Goal: Task Accomplishment & Management: Manage account settings

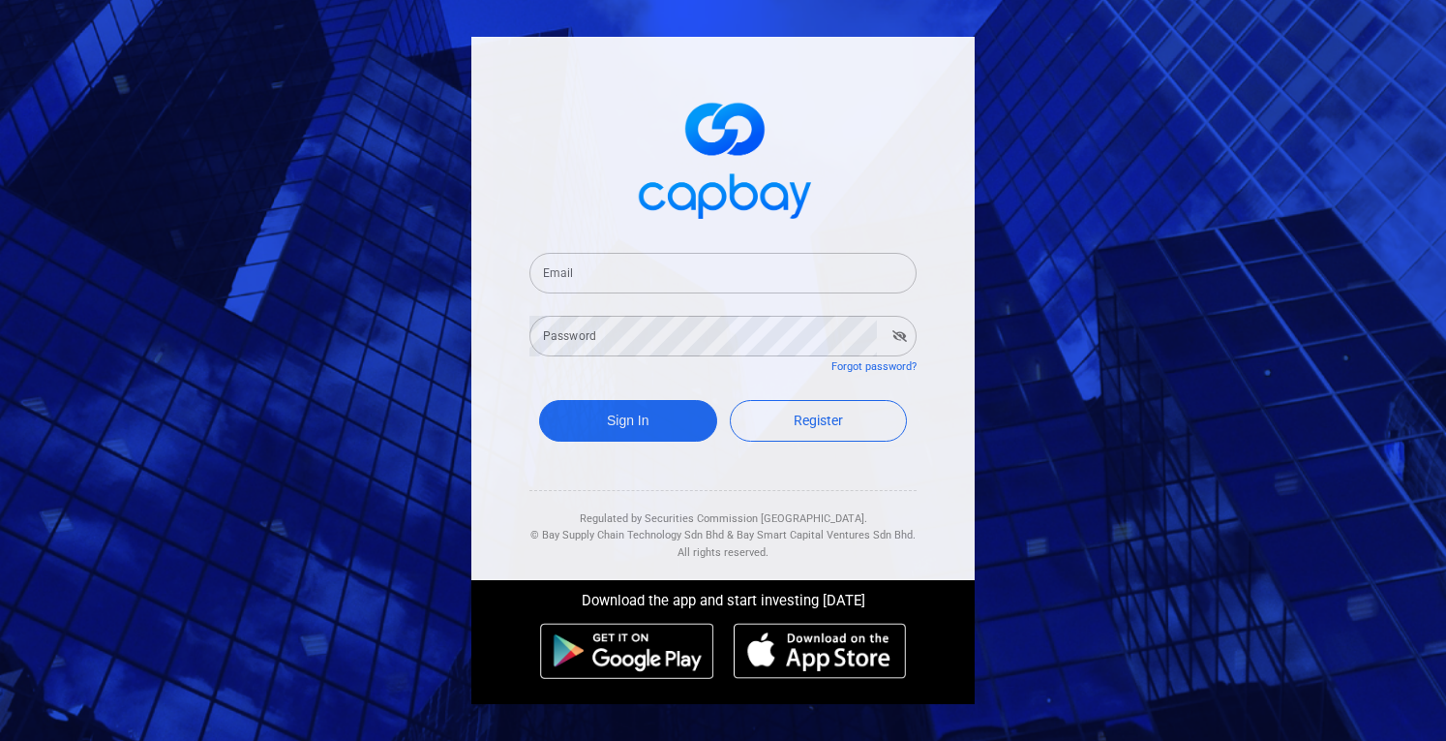
click at [712, 273] on input "Email" at bounding box center [723, 273] width 387 height 41
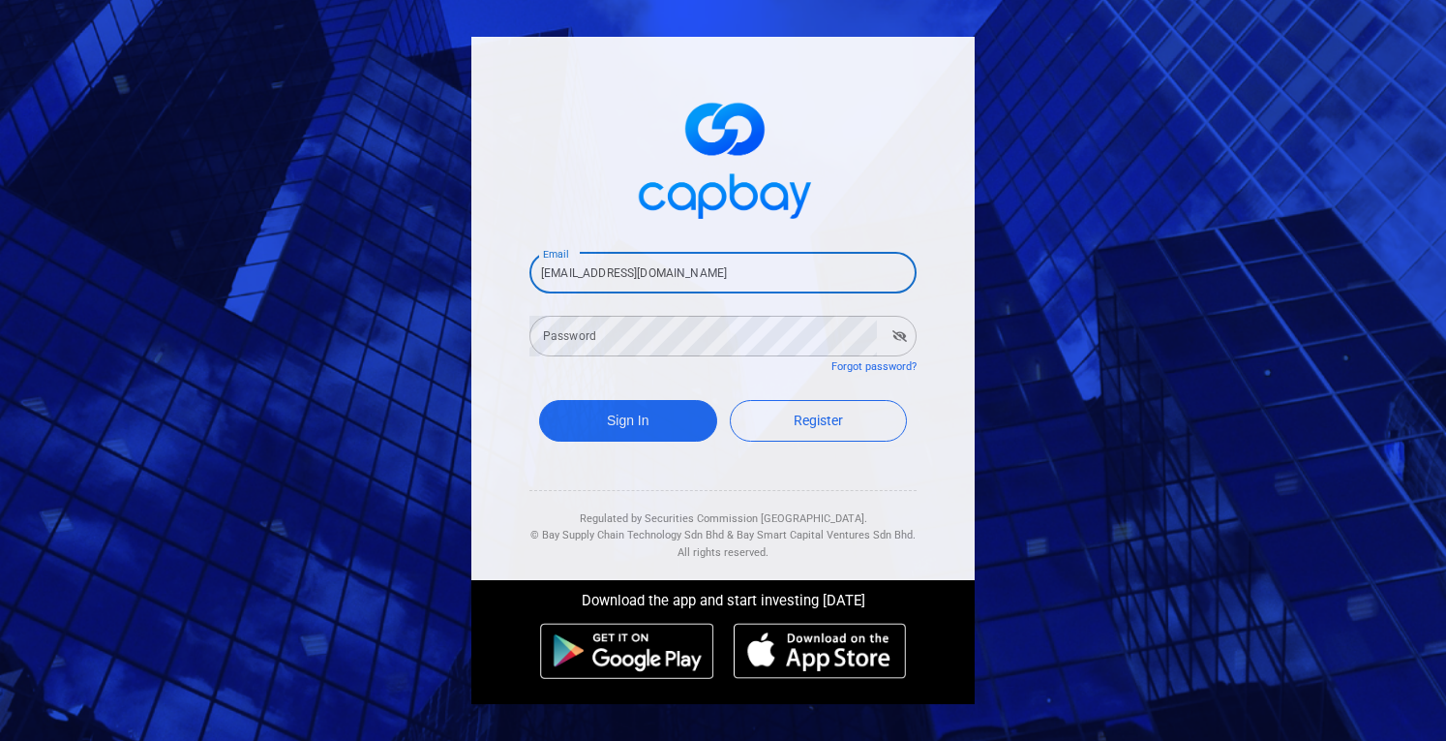
type input "[EMAIL_ADDRESS][DOMAIN_NAME]"
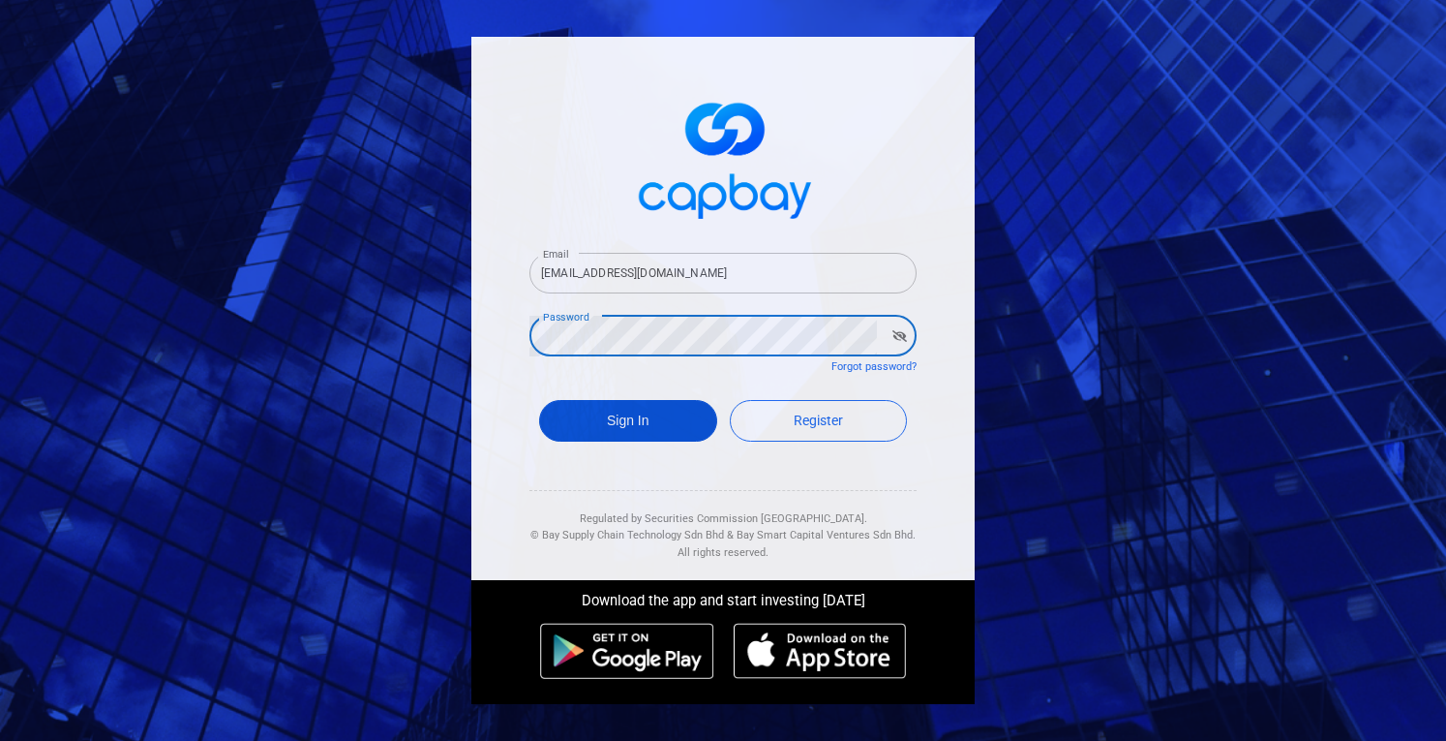
click at [665, 436] on button "Sign In" at bounding box center [628, 421] width 178 height 42
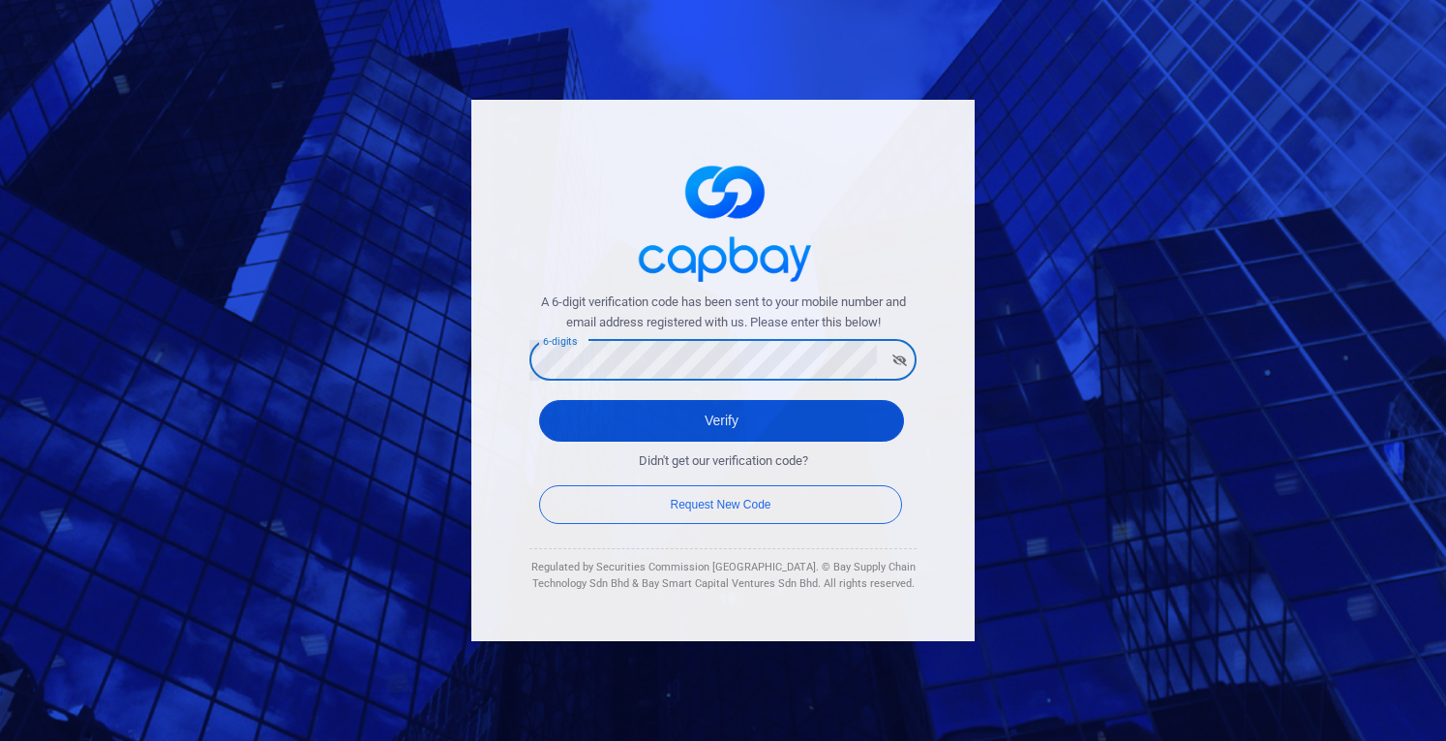
click at [587, 416] on button "Verify" at bounding box center [721, 421] width 365 height 42
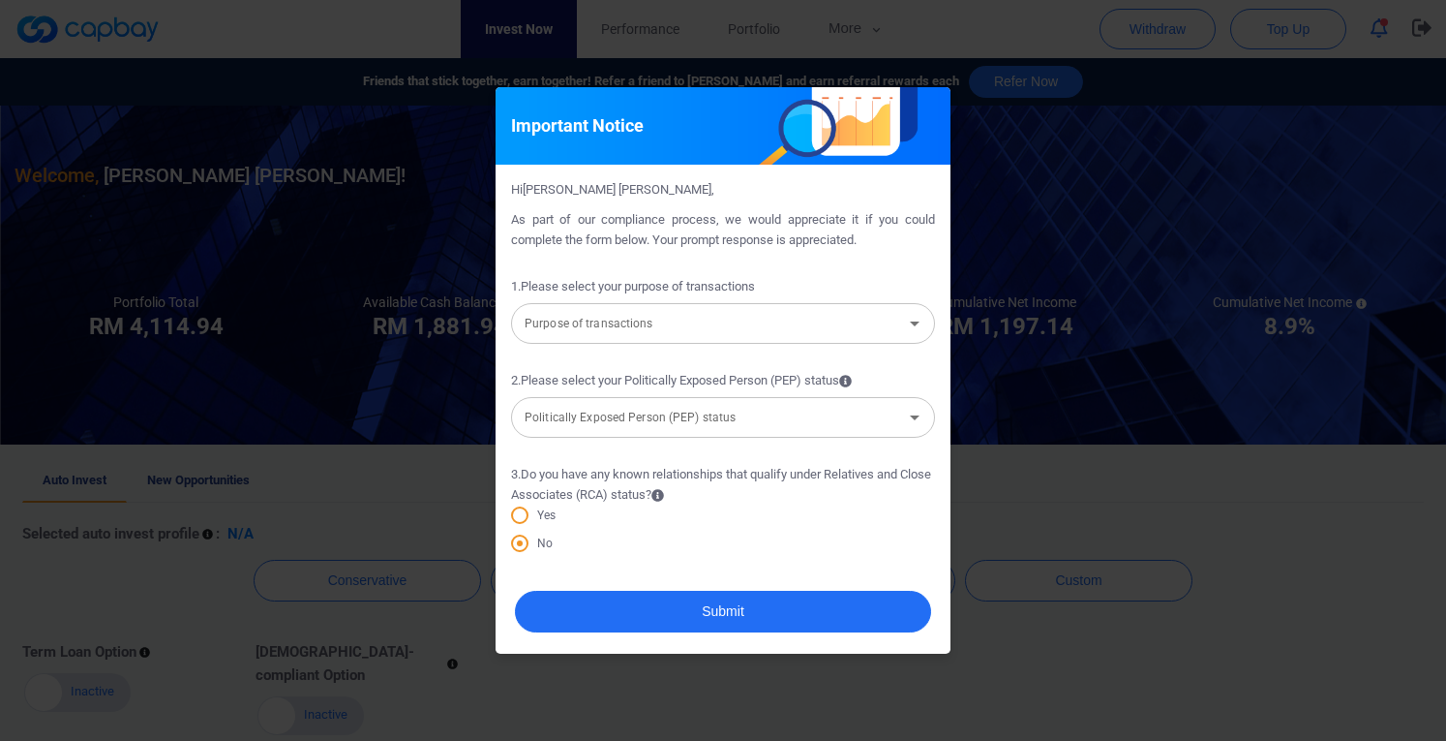
click at [1095, 460] on div "Important Notice Hi [PERSON_NAME] [PERSON_NAME] , As part of our compliance pro…" at bounding box center [723, 370] width 1446 height 741
click at [1045, 557] on div "Important Notice Hi [PERSON_NAME] [PERSON_NAME] , As part of our compliance pro…" at bounding box center [723, 370] width 1446 height 741
click at [1065, 557] on div "Important Notice Hi [PERSON_NAME] [PERSON_NAME] , As part of our compliance pro…" at bounding box center [723, 370] width 1446 height 741
drag, startPoint x: 1065, startPoint y: 557, endPoint x: 920, endPoint y: 150, distance: 431.7
click at [1065, 555] on div "Important Notice Hi [PERSON_NAME] [PERSON_NAME] , As part of our compliance pro…" at bounding box center [723, 370] width 1446 height 741
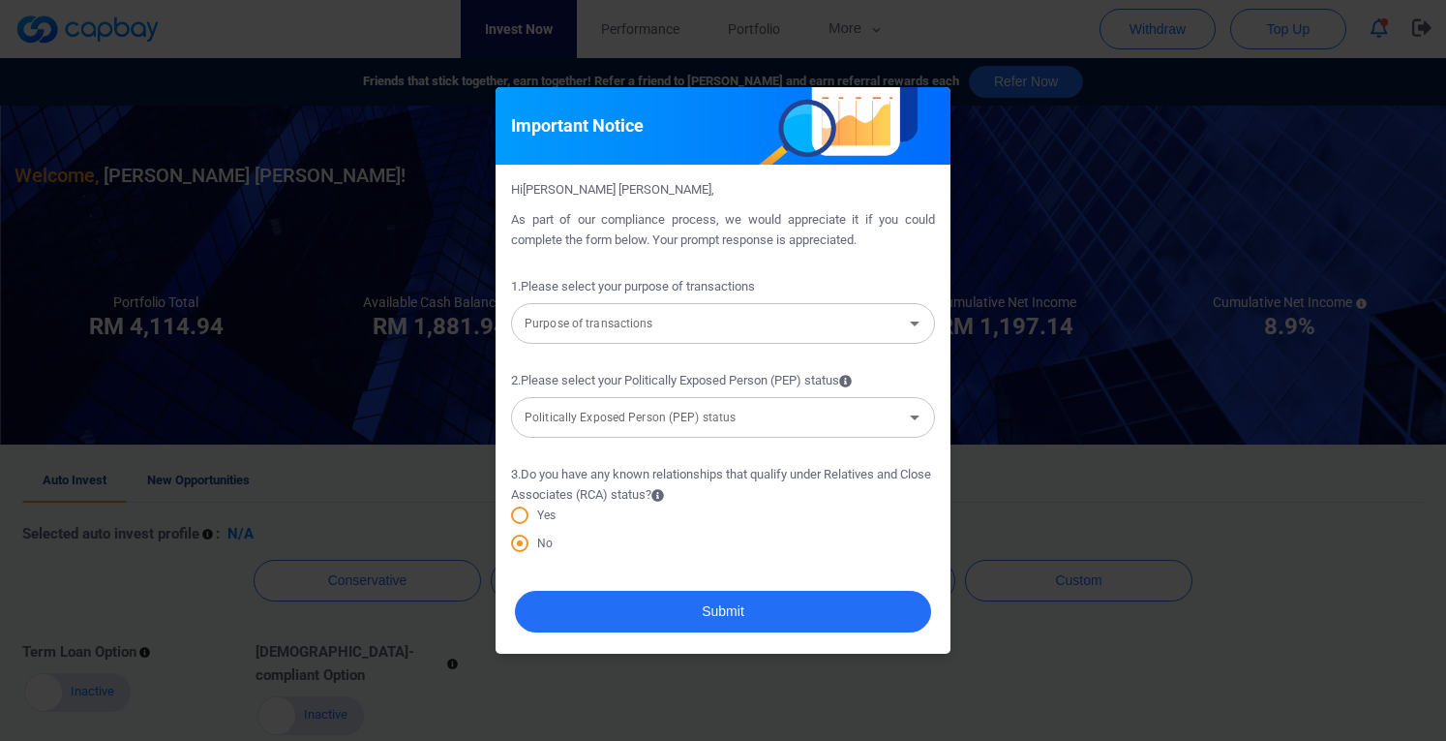
click at [949, 98] on div "Important Notice" at bounding box center [723, 125] width 455 height 77
click at [467, 40] on div "Important Notice Hi Pamela Loh Chui Shin , As part of our compliance process, w…" at bounding box center [723, 370] width 1446 height 741
drag, startPoint x: 386, startPoint y: 183, endPoint x: 547, endPoint y: 326, distance: 215.3
click at [385, 184] on div "Important Notice Hi Pamela Loh Chui Shin , As part of our compliance process, w…" at bounding box center [723, 370] width 1446 height 741
drag, startPoint x: 757, startPoint y: 458, endPoint x: 768, endPoint y: 488, distance: 31.8
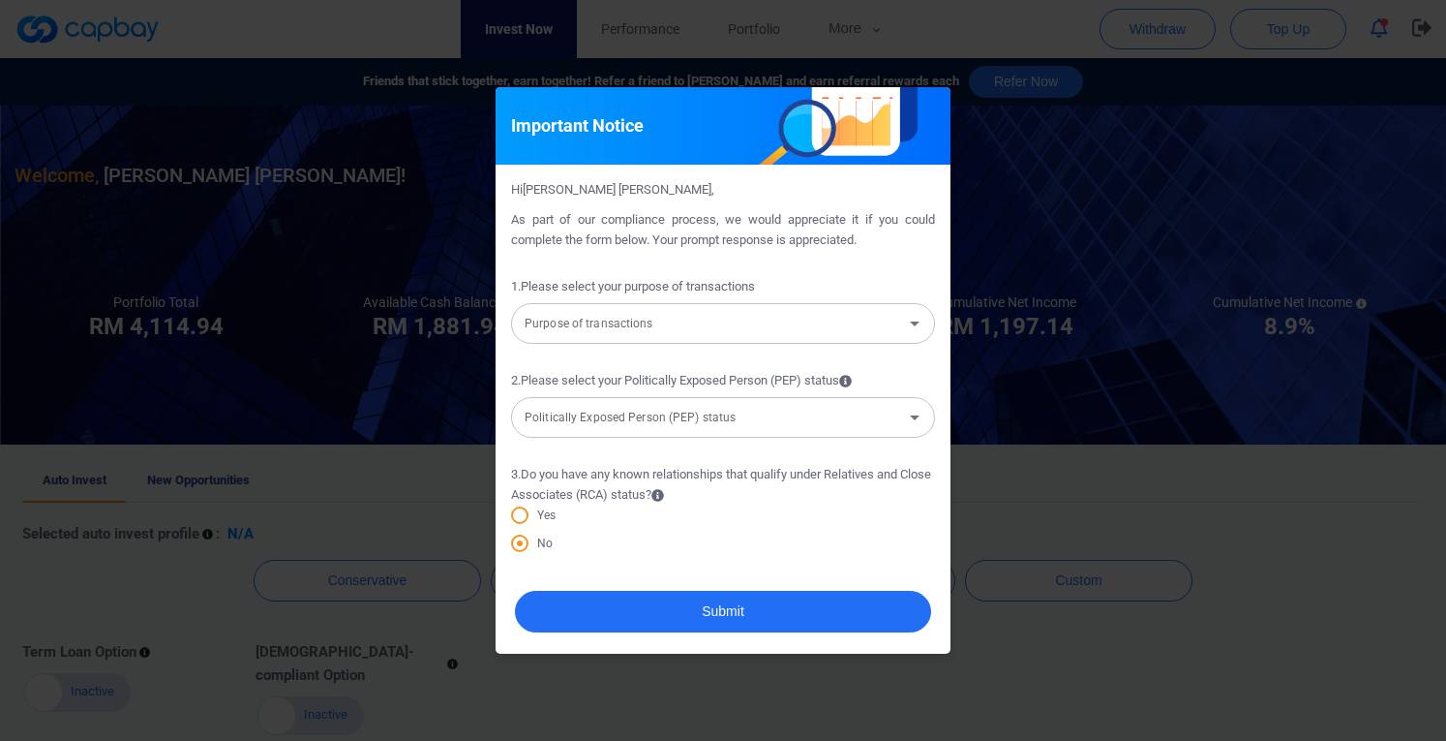
click at [753, 458] on form "1 . Please select your purpose of transactions Purpose of transactions Purpose …" at bounding box center [723, 409] width 424 height 310
drag, startPoint x: 1042, startPoint y: 594, endPoint x: 927, endPoint y: 656, distance: 129.9
click at [1041, 594] on div "Important Notice Hi Pamela Loh Chui Shin , As part of our compliance process, w…" at bounding box center [723, 370] width 1446 height 741
drag, startPoint x: 679, startPoint y: 673, endPoint x: 490, endPoint y: 495, distance: 259.5
click at [668, 669] on div "Important Notice Hi Pamela Loh Chui Shin , As part of our compliance process, w…" at bounding box center [723, 370] width 1446 height 741
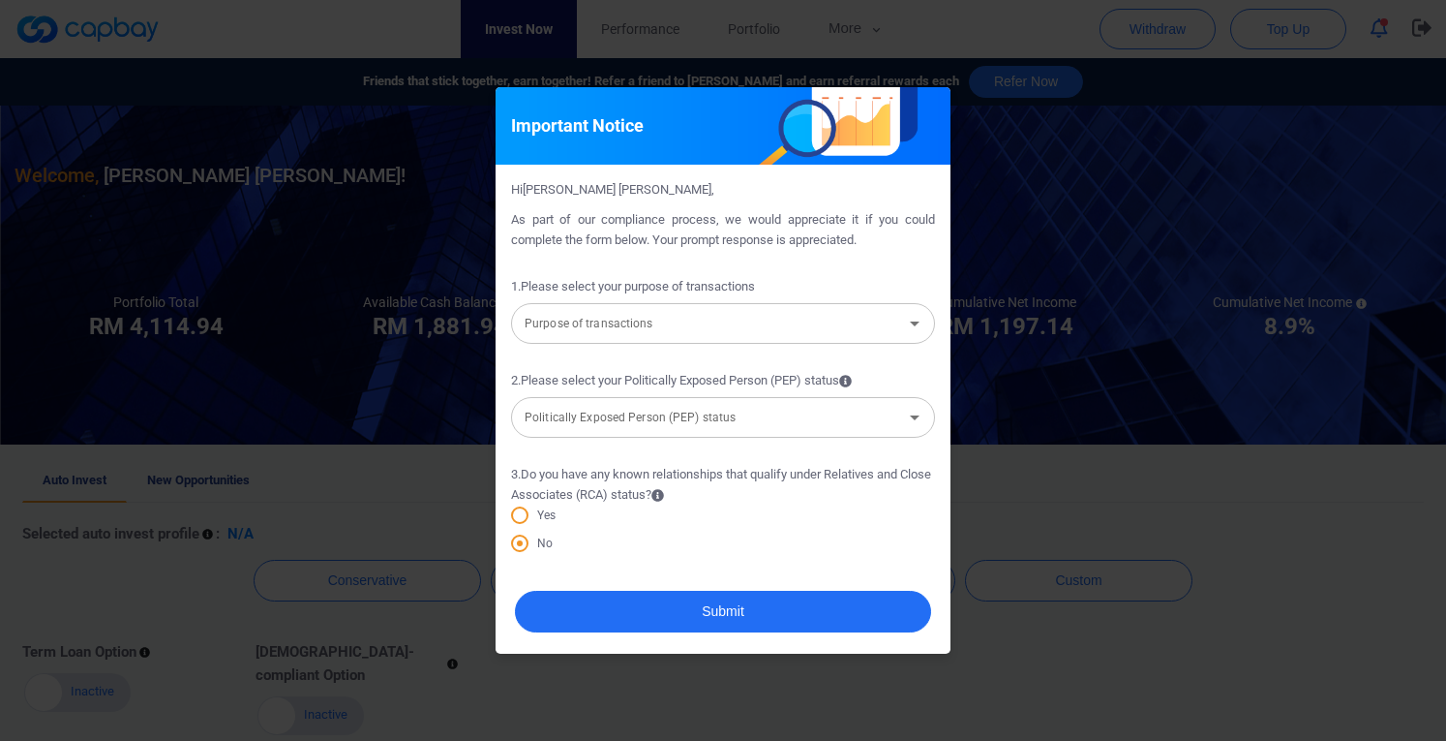
click at [417, 330] on div "Important Notice Hi Pamela Loh Chui Shin , As part of our compliance process, w…" at bounding box center [723, 370] width 1446 height 741
click at [576, 332] on input "Purpose of transactions" at bounding box center [707, 324] width 380 height 36
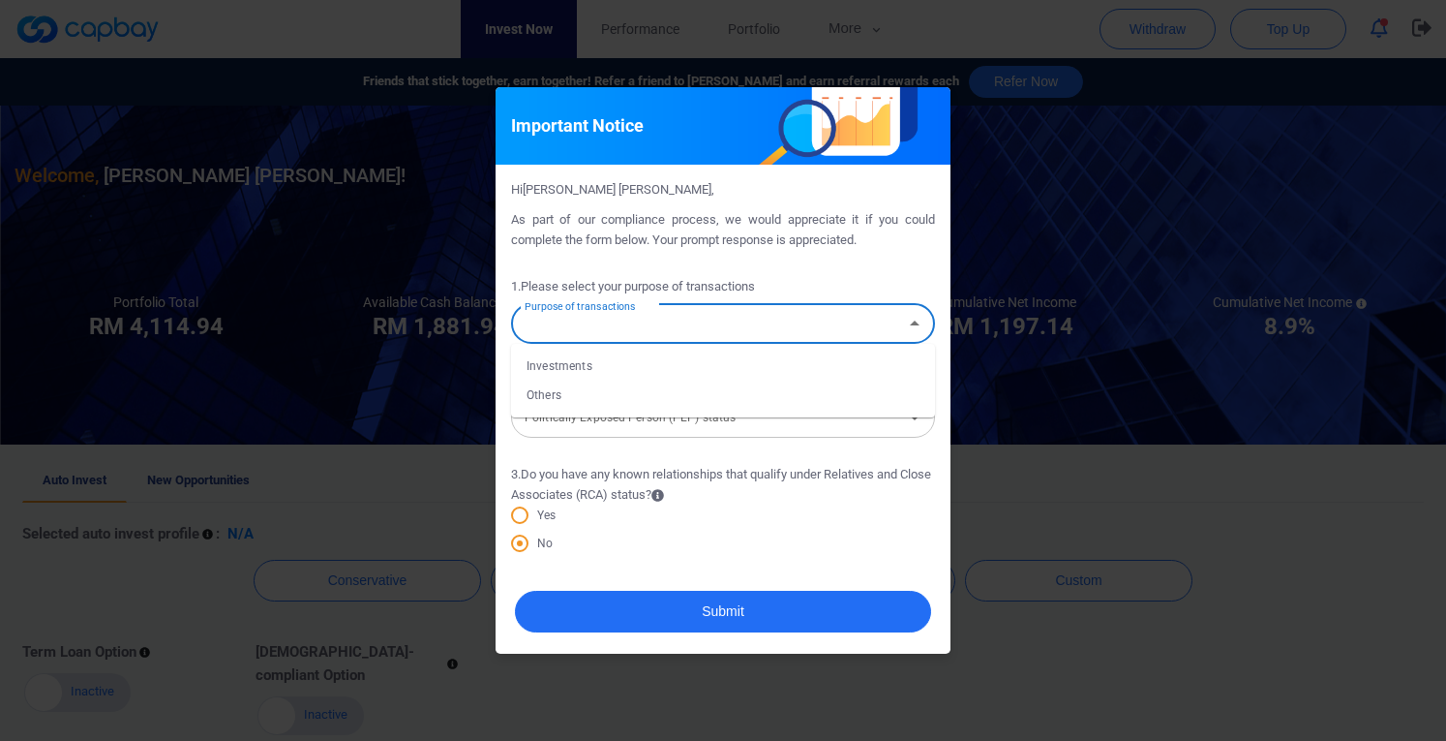
click at [590, 369] on li "Investments" at bounding box center [723, 365] width 424 height 29
type input "Investments"
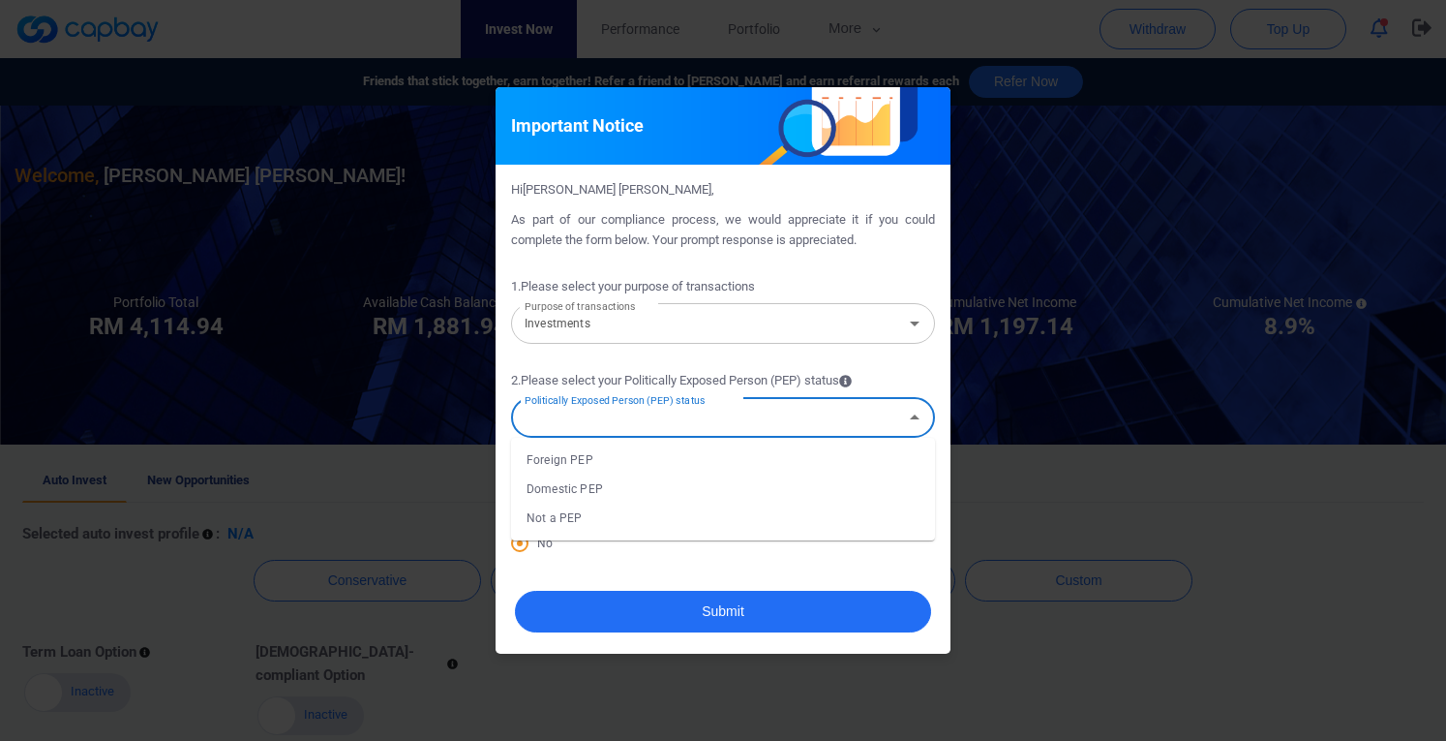
click at [613, 415] on div "Politically Exposed Person (PEP) status Politically Exposed Person (PEP) status" at bounding box center [723, 416] width 424 height 44
click at [569, 517] on li "Not a PEP" at bounding box center [723, 517] width 424 height 29
type input "Not a PEP"
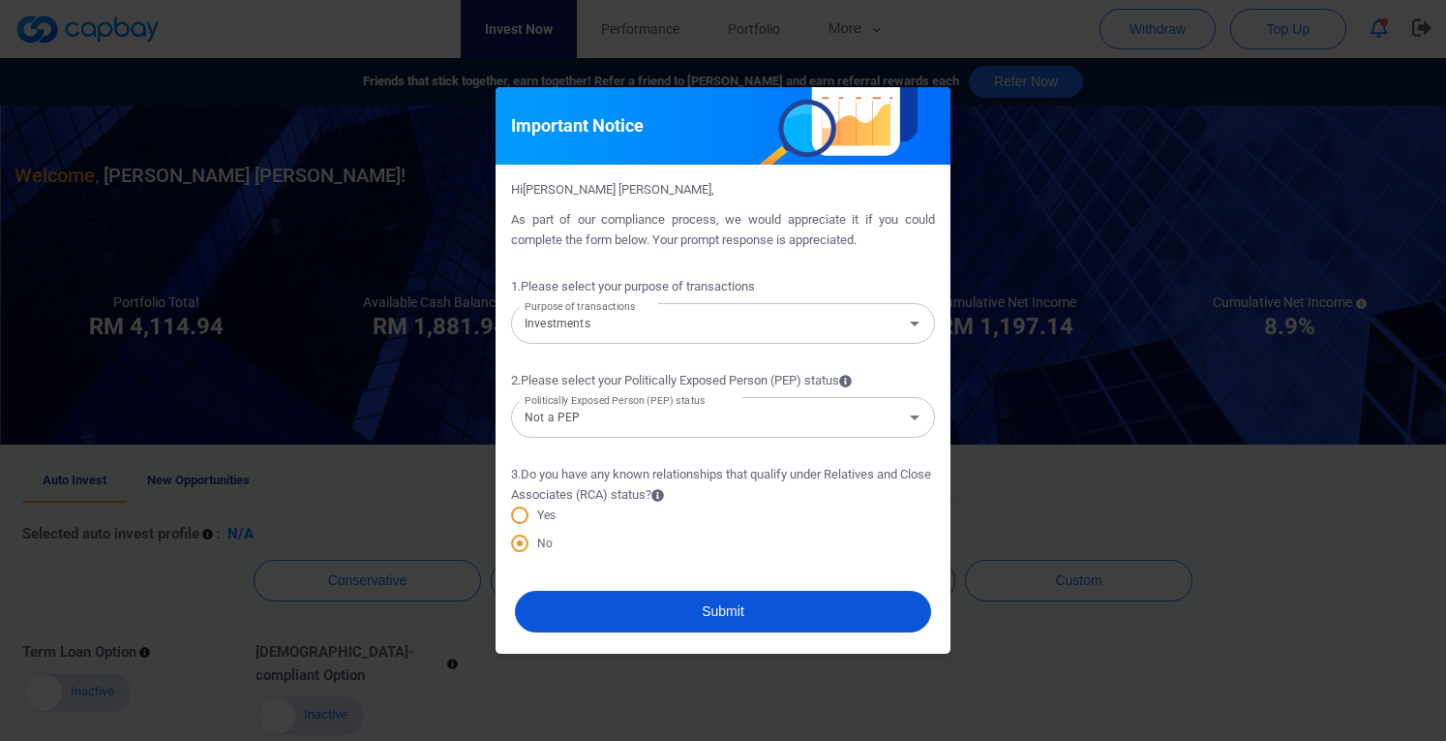
click at [624, 605] on button "Submit" at bounding box center [723, 611] width 416 height 42
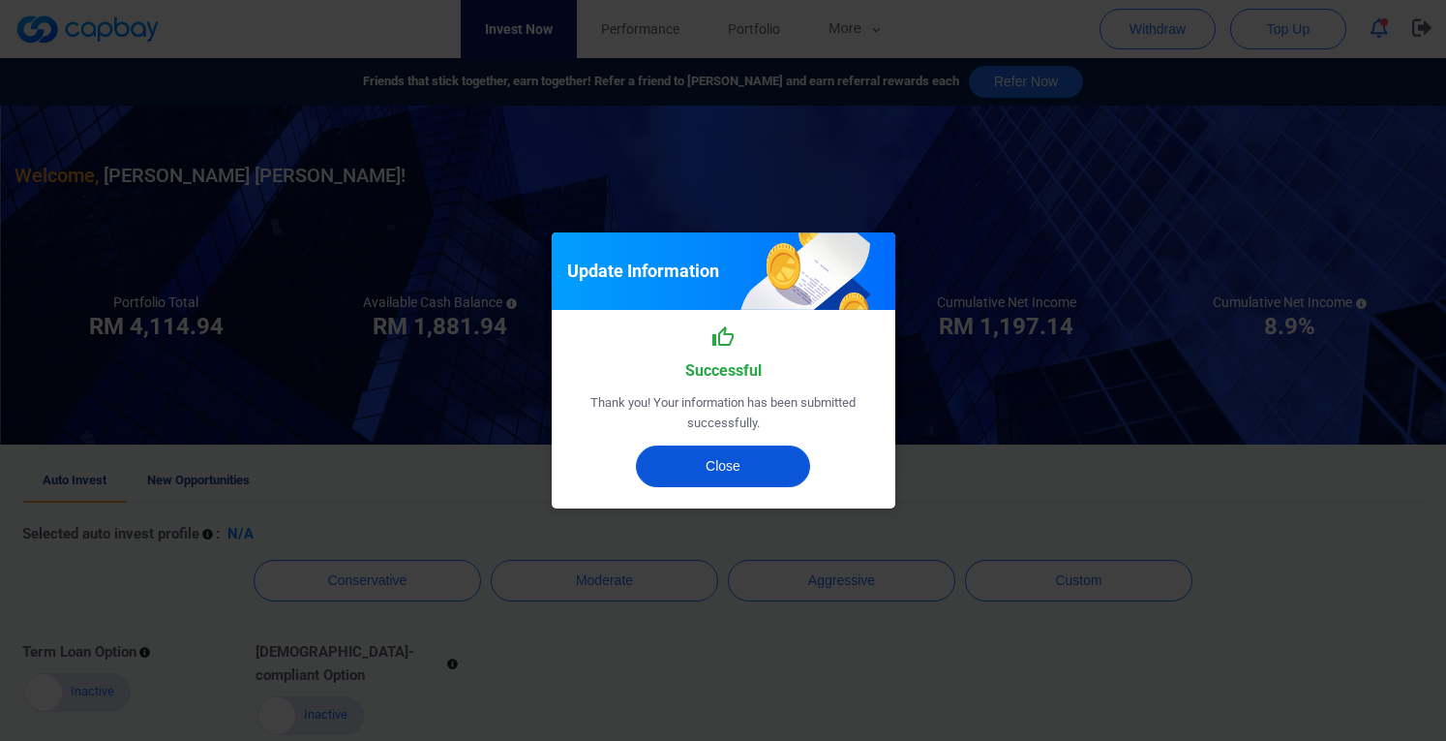
click at [724, 471] on button "Close" at bounding box center [723, 466] width 174 height 42
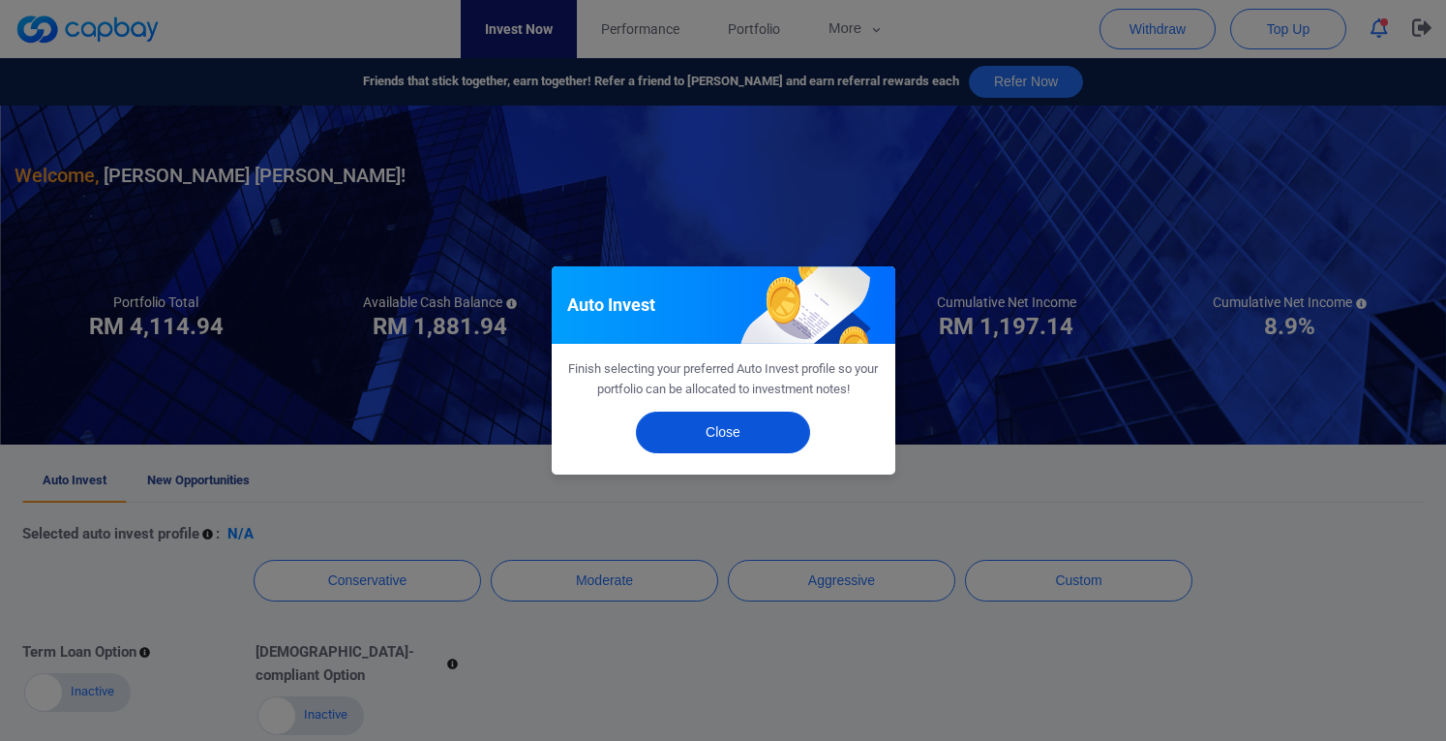
click at [760, 439] on button "Close" at bounding box center [723, 432] width 174 height 42
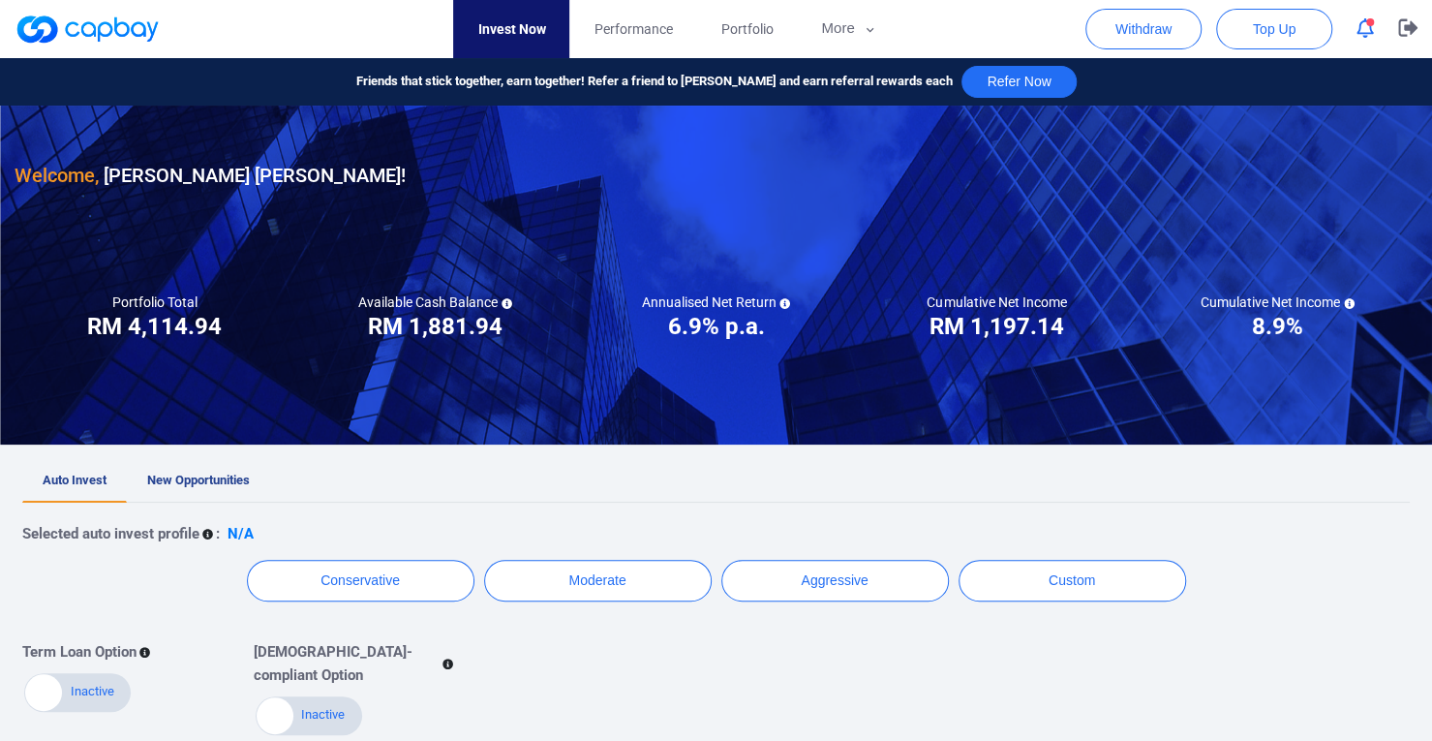
click at [507, 34] on link "Invest Now" at bounding box center [511, 29] width 116 height 58
click at [114, 19] on link at bounding box center [87, 29] width 145 height 31
click at [664, 34] on span "Performance" at bounding box center [632, 28] width 78 height 21
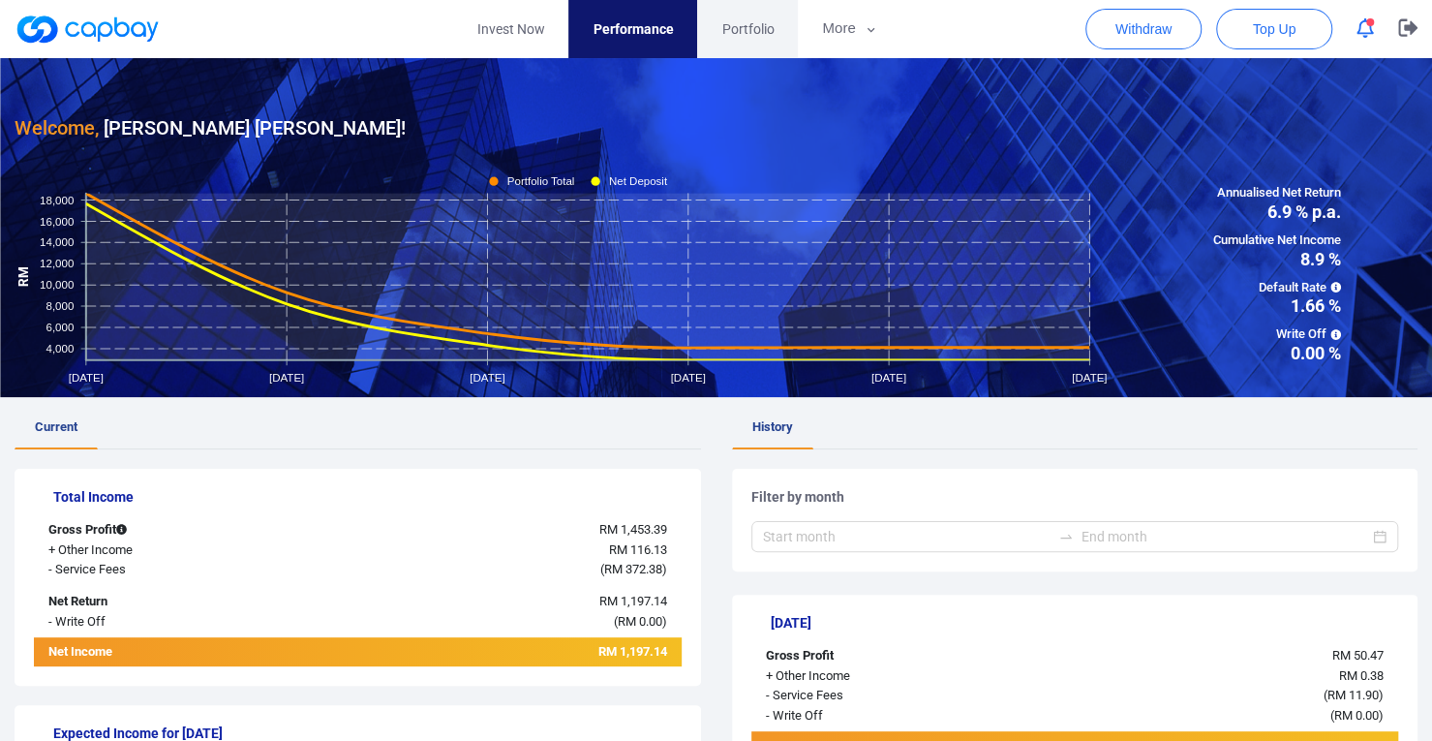
click at [744, 40] on link "Portfolio" at bounding box center [747, 29] width 101 height 58
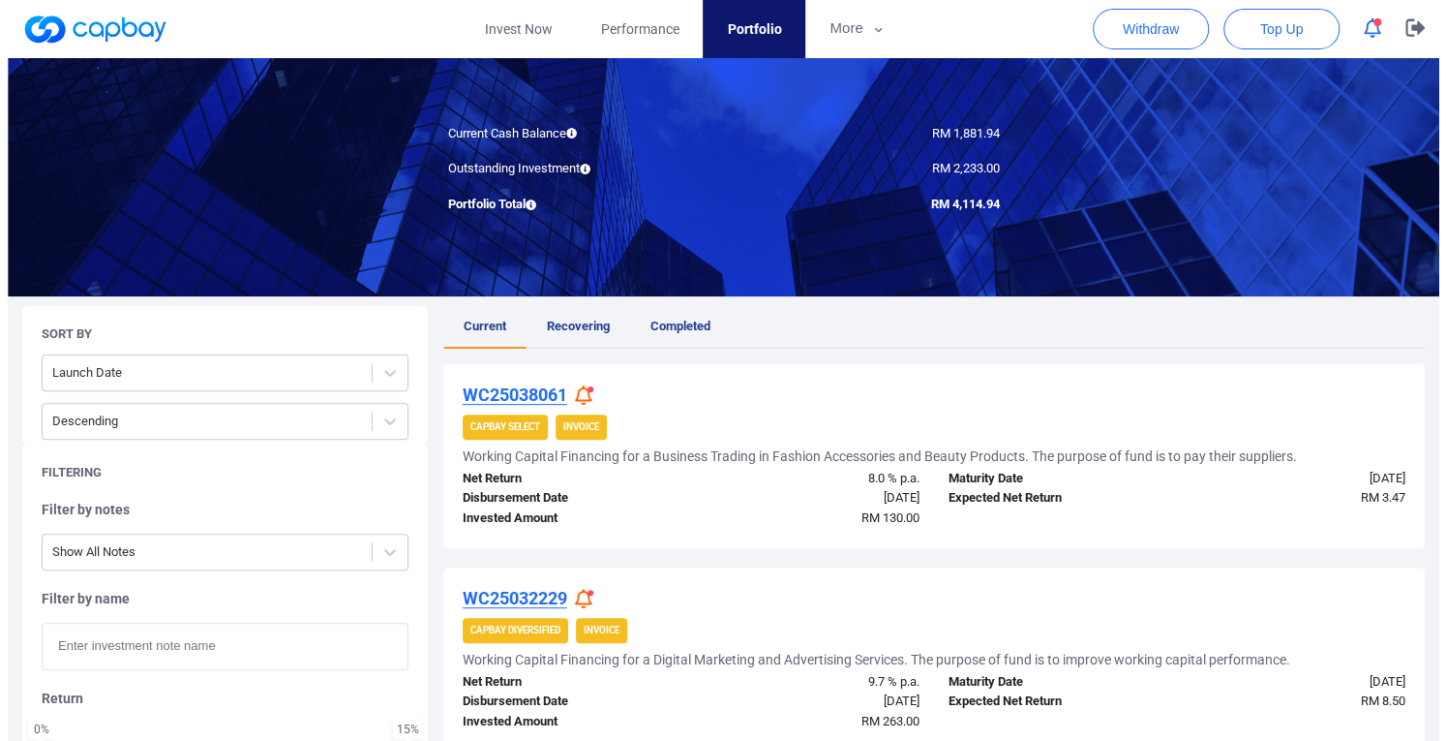
scroll to position [387, 0]
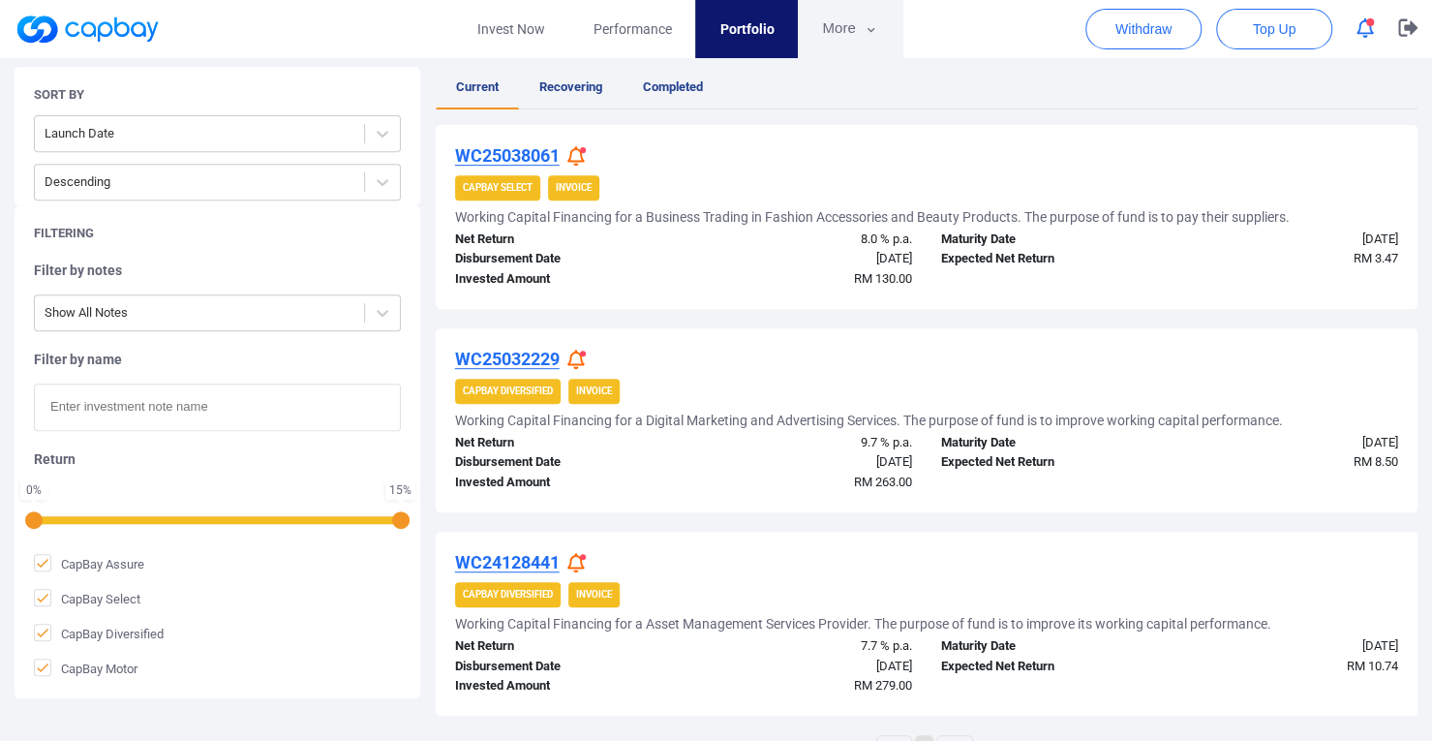
click at [858, 34] on button "More" at bounding box center [850, 29] width 104 height 58
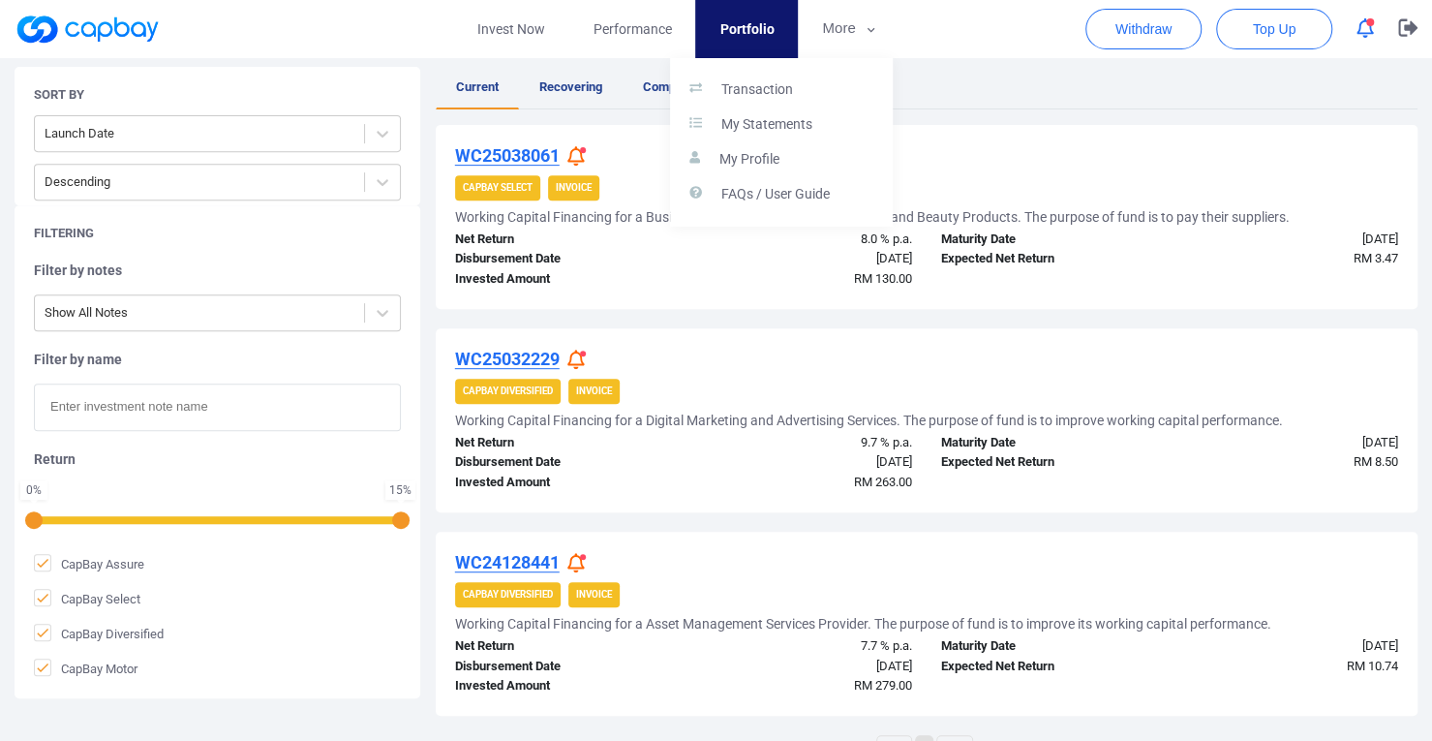
click at [1163, 45] on button "button" at bounding box center [716, 370] width 1432 height 741
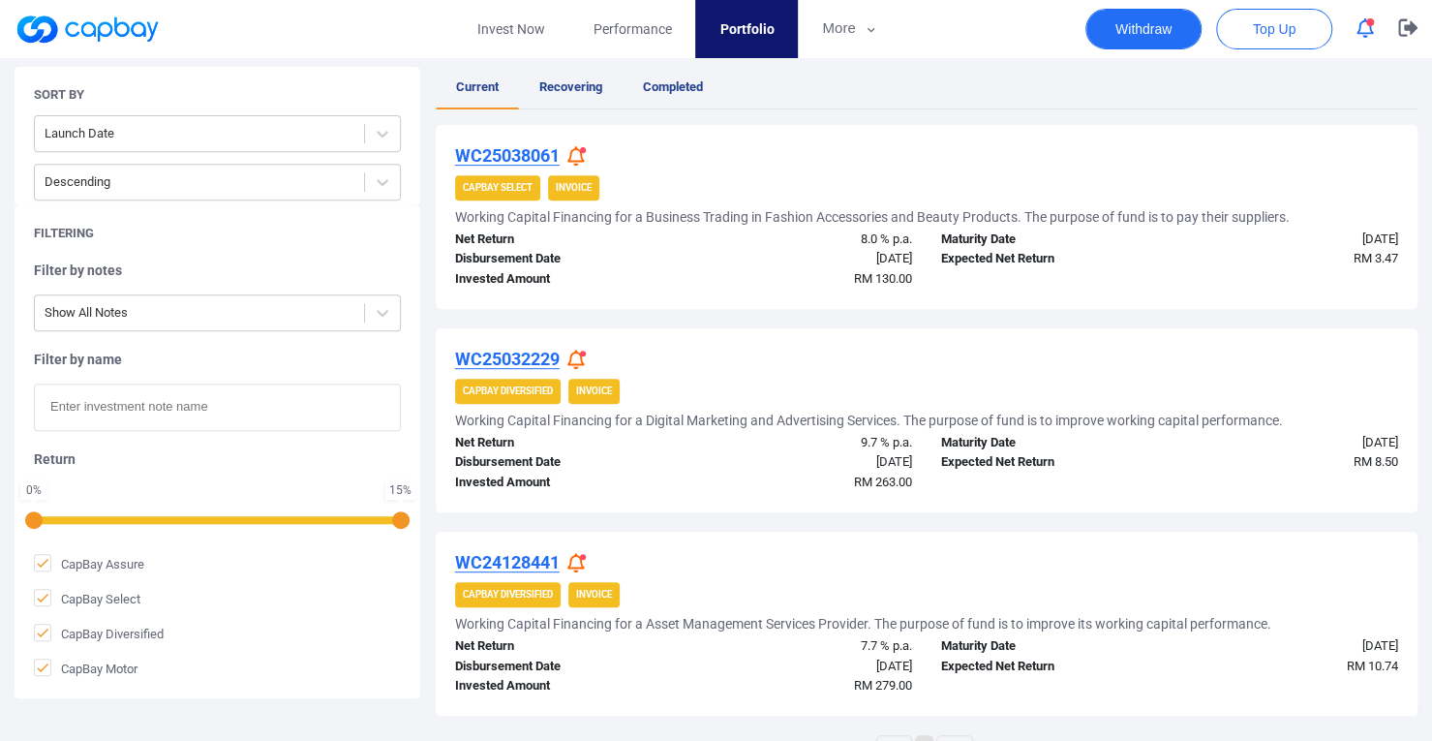
click at [1161, 25] on button "Withdraw" at bounding box center [1143, 29] width 116 height 41
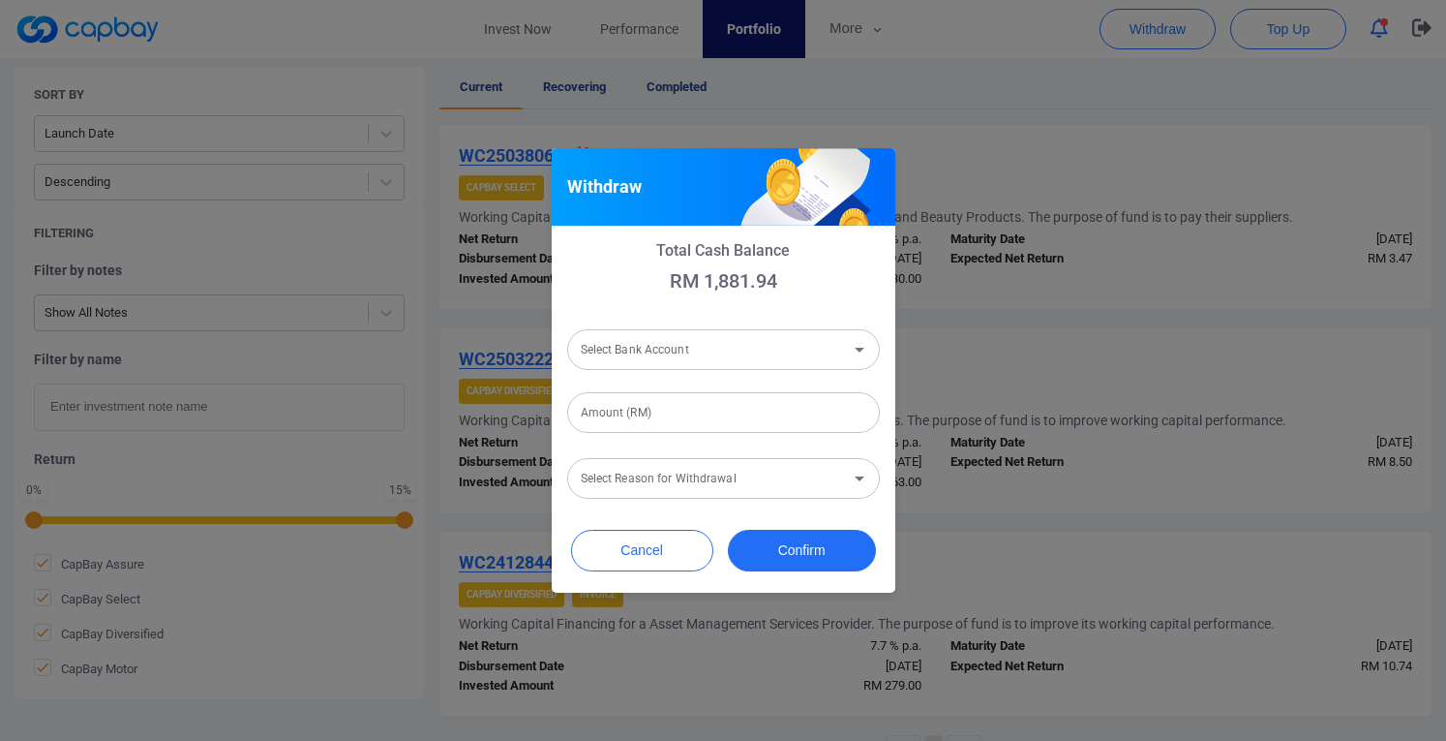
click at [763, 352] on input "Select Bank Account" at bounding box center [707, 350] width 269 height 36
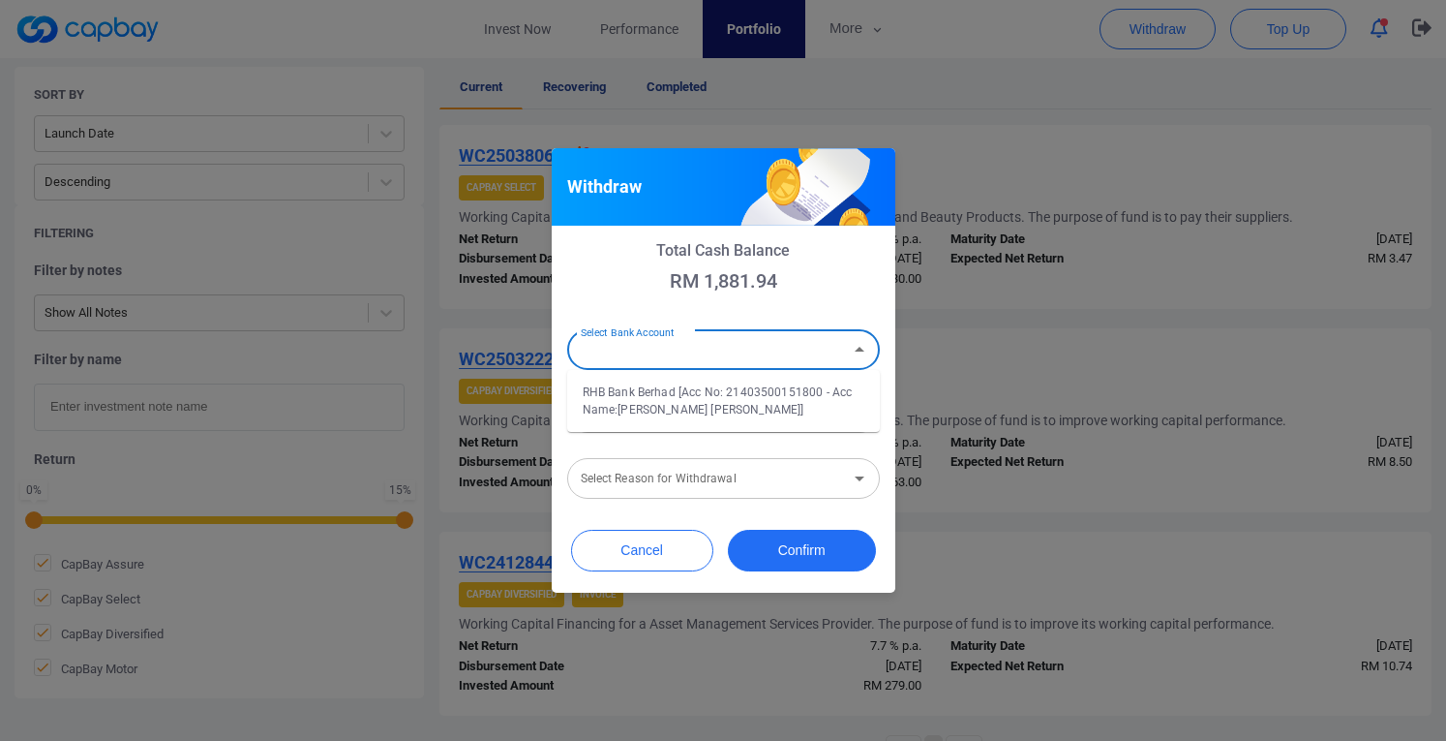
click at [676, 402] on li "RHB Bank Berhad [Acc No: 21403500151800 - Acc Name:Pamela Loh Chui Shin]" at bounding box center [723, 401] width 313 height 46
type input "RHB Bank Berhad [Acc No: 21403500151800 - Acc Name:Pamela Loh Chui Shin]"
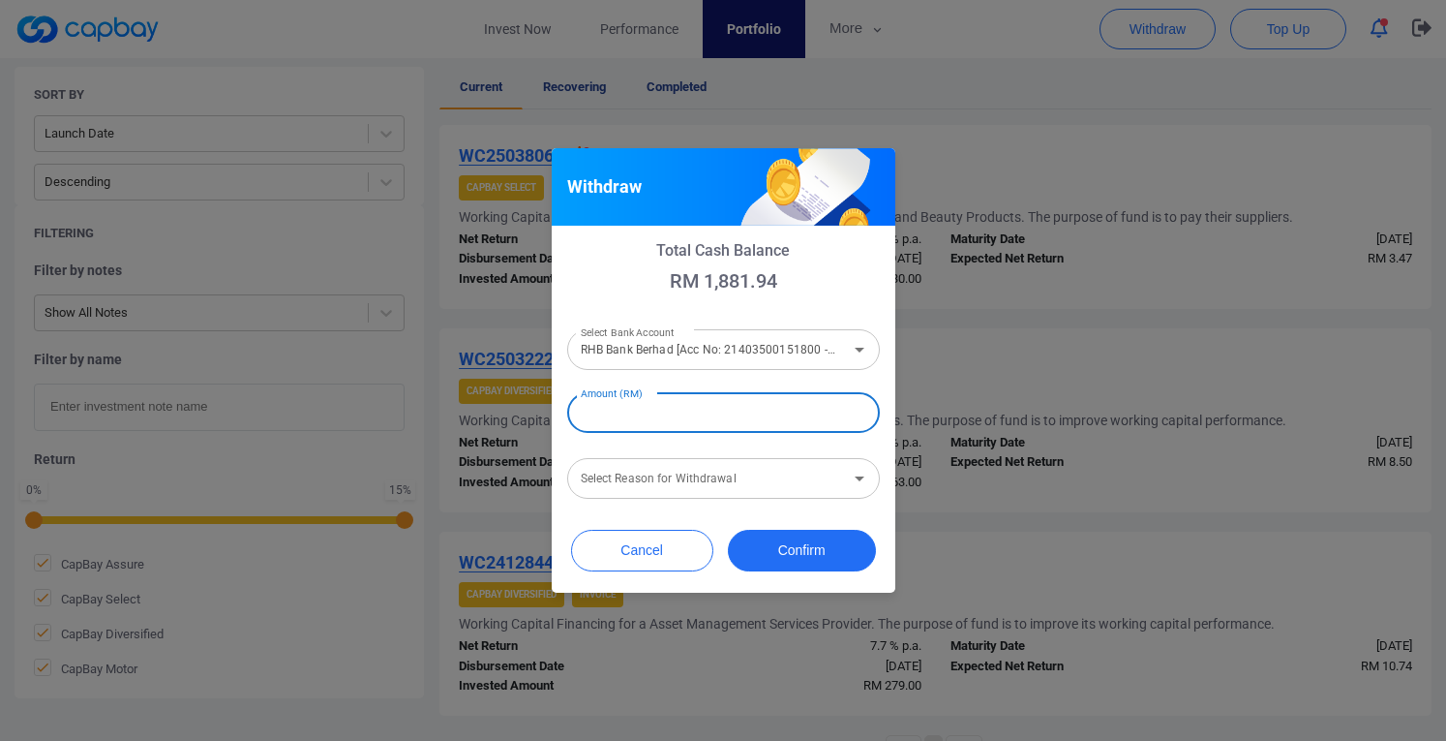
click at [668, 415] on input "Amount (RM)" at bounding box center [723, 412] width 313 height 41
type input "RM 1,881.94"
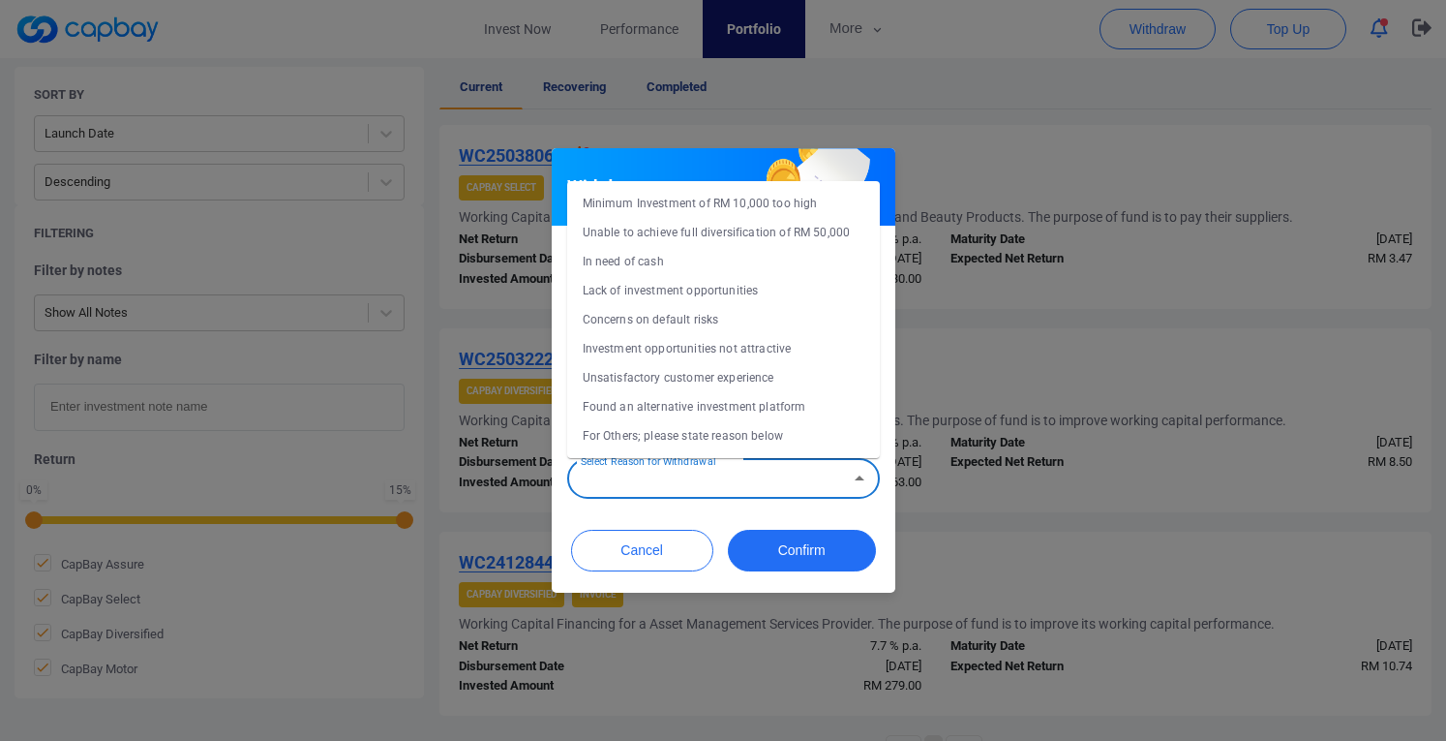
click at [701, 475] on div "Select Reason for Withdrawal Select Reason for Withdrawal" at bounding box center [723, 477] width 313 height 44
click at [644, 316] on li "Concerns on default risks" at bounding box center [723, 319] width 313 height 29
type input "Concerns on default risks"
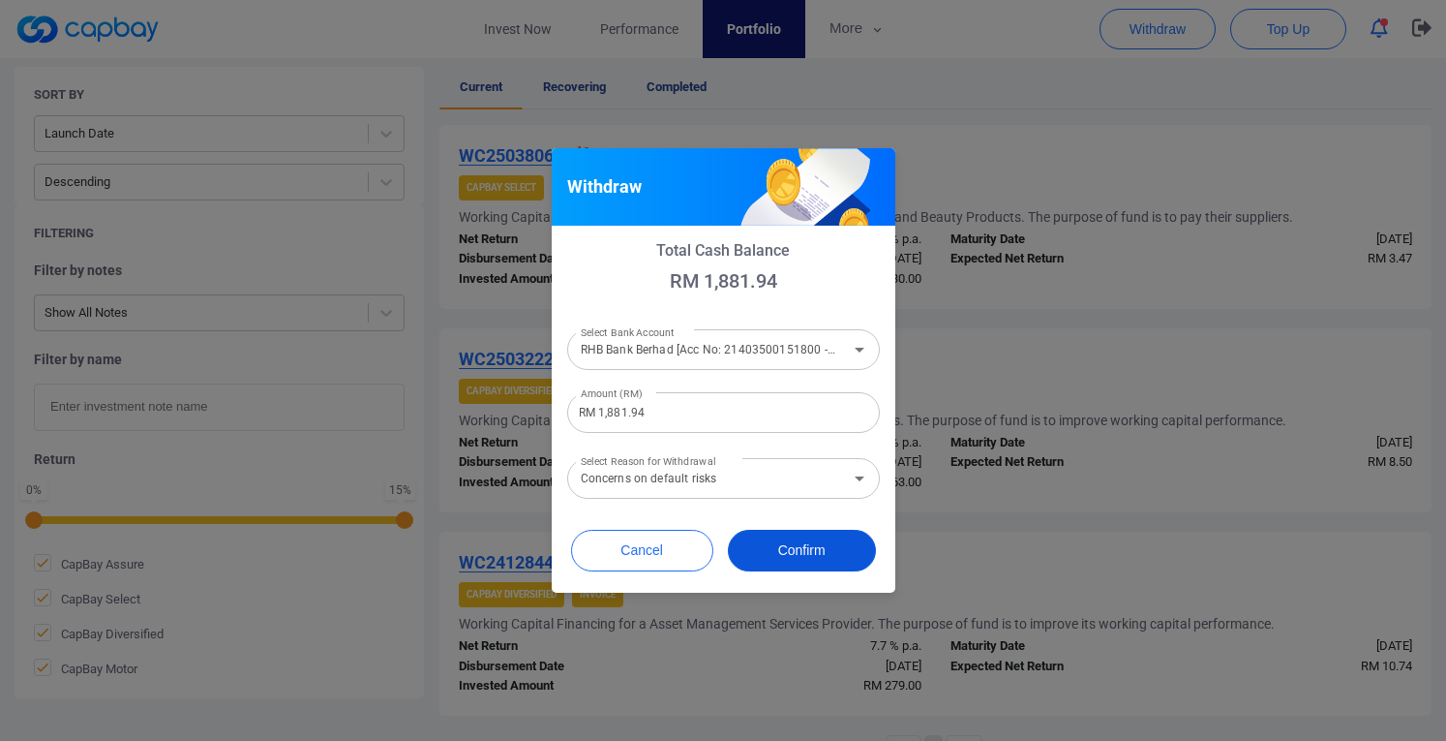
click at [774, 551] on button "Confirm" at bounding box center [802, 551] width 148 height 42
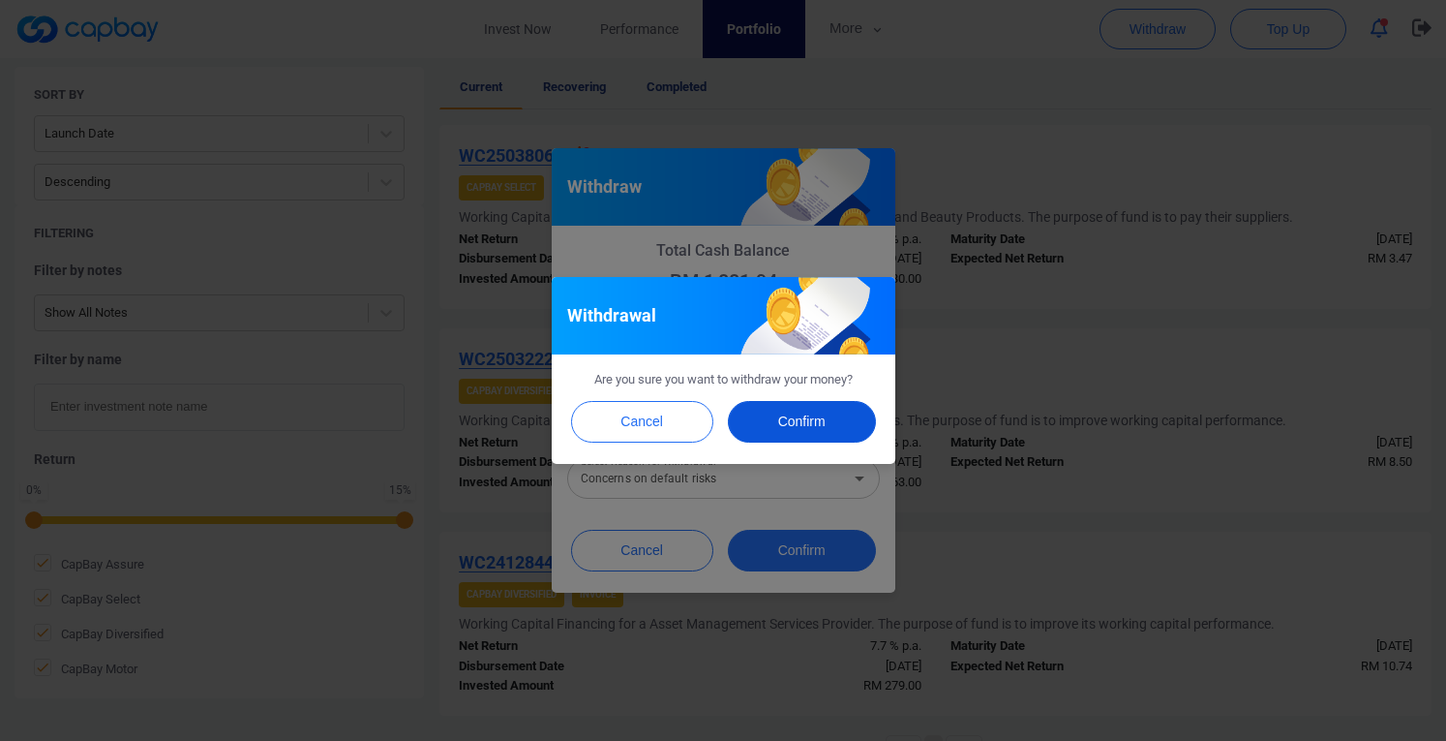
click at [785, 417] on button "Confirm" at bounding box center [802, 422] width 148 height 42
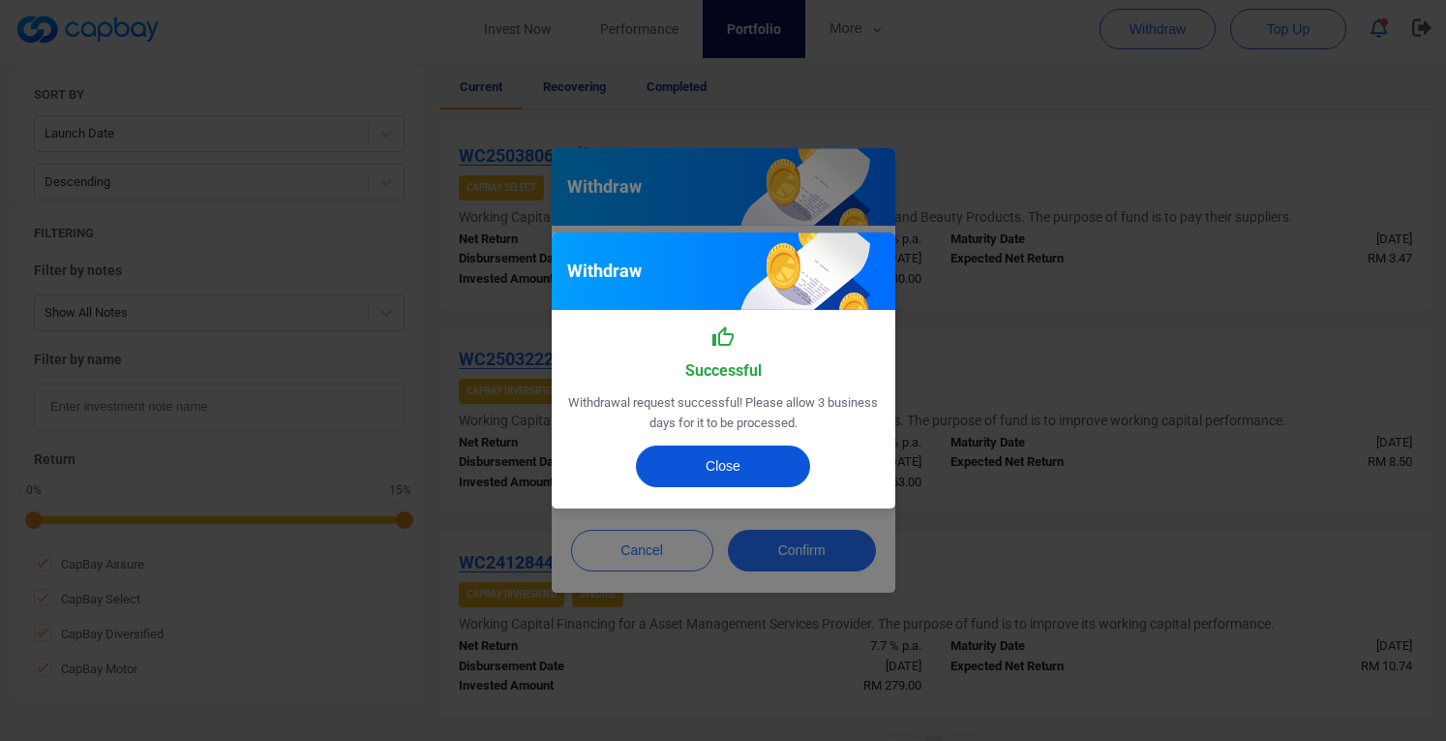
click at [743, 459] on button "Close" at bounding box center [723, 466] width 174 height 42
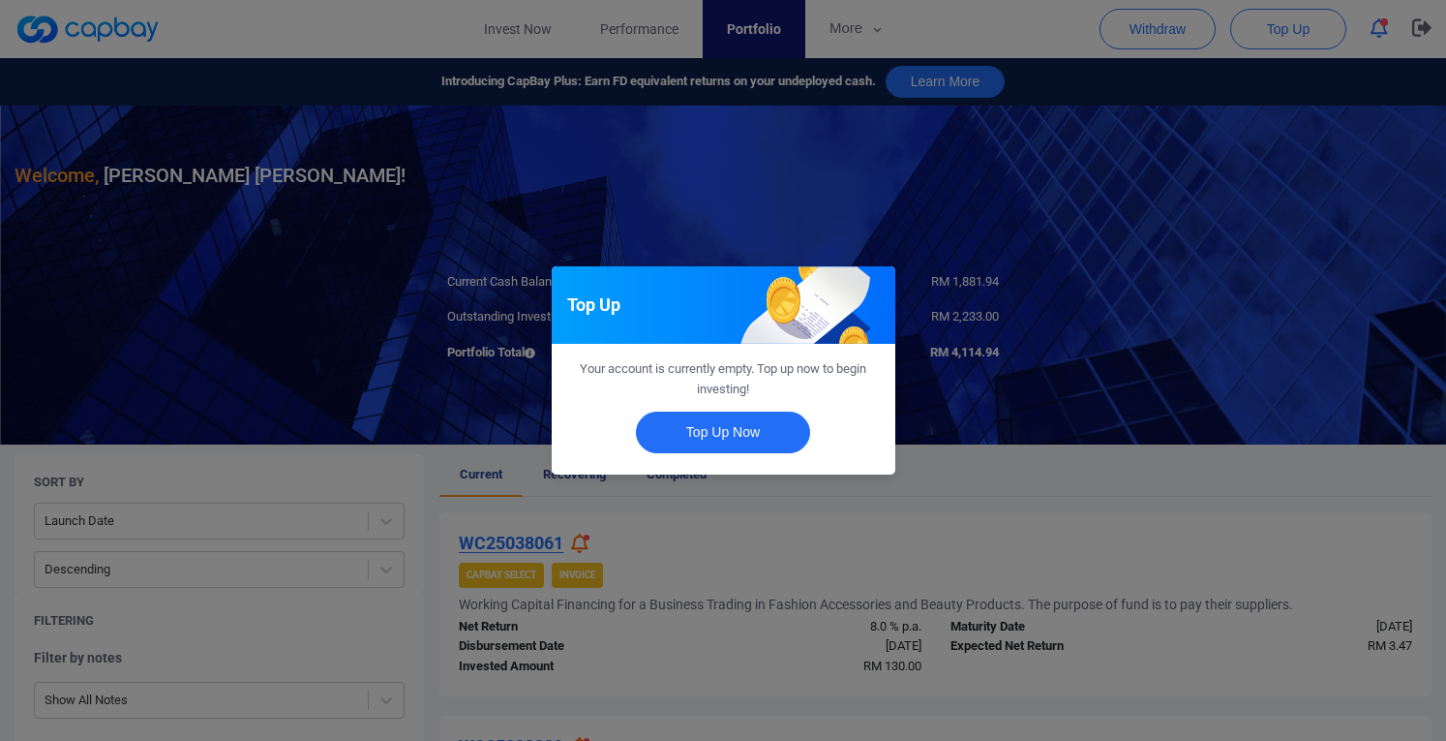
click at [975, 363] on div "Top Up Your account is currently empty. Top up now to begin investing! Top Up N…" at bounding box center [723, 370] width 1446 height 741
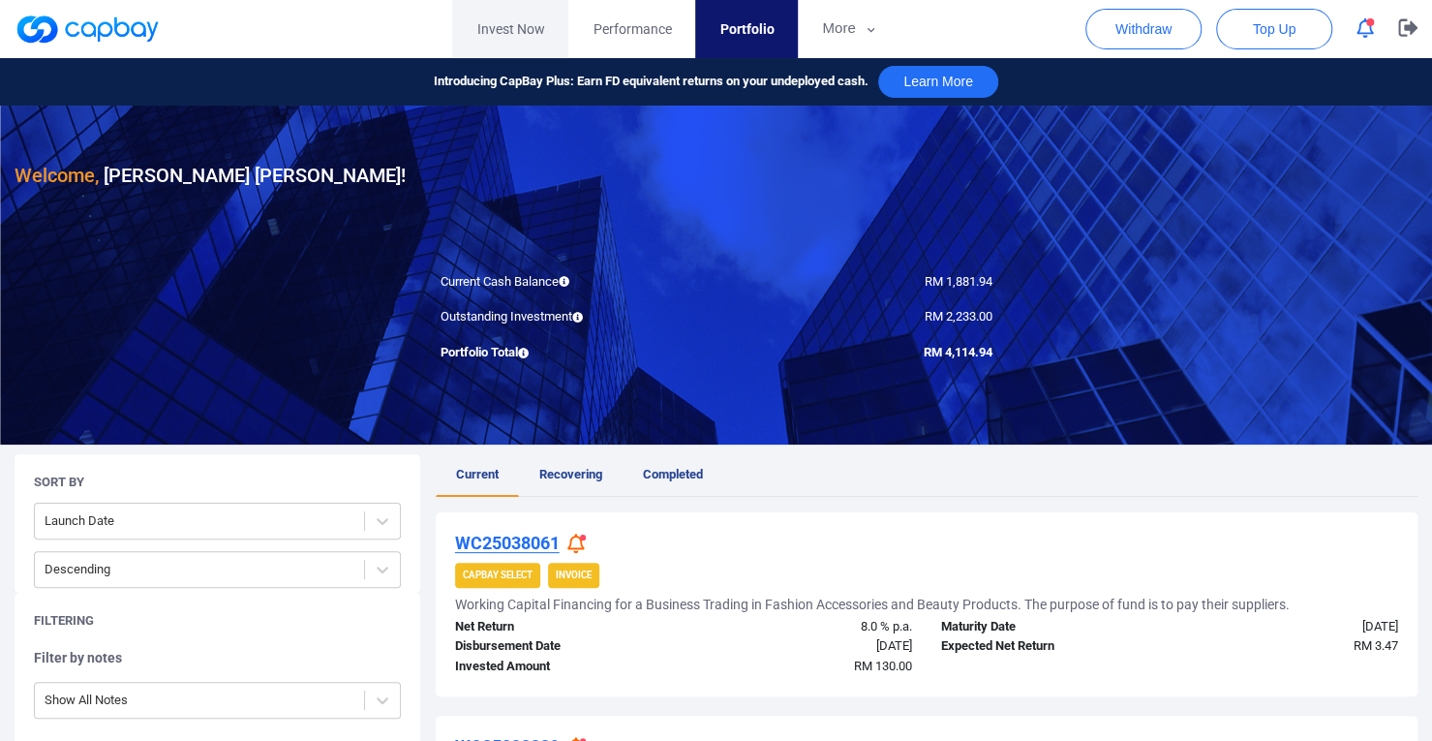
click at [539, 34] on link "Invest Now" at bounding box center [510, 29] width 116 height 58
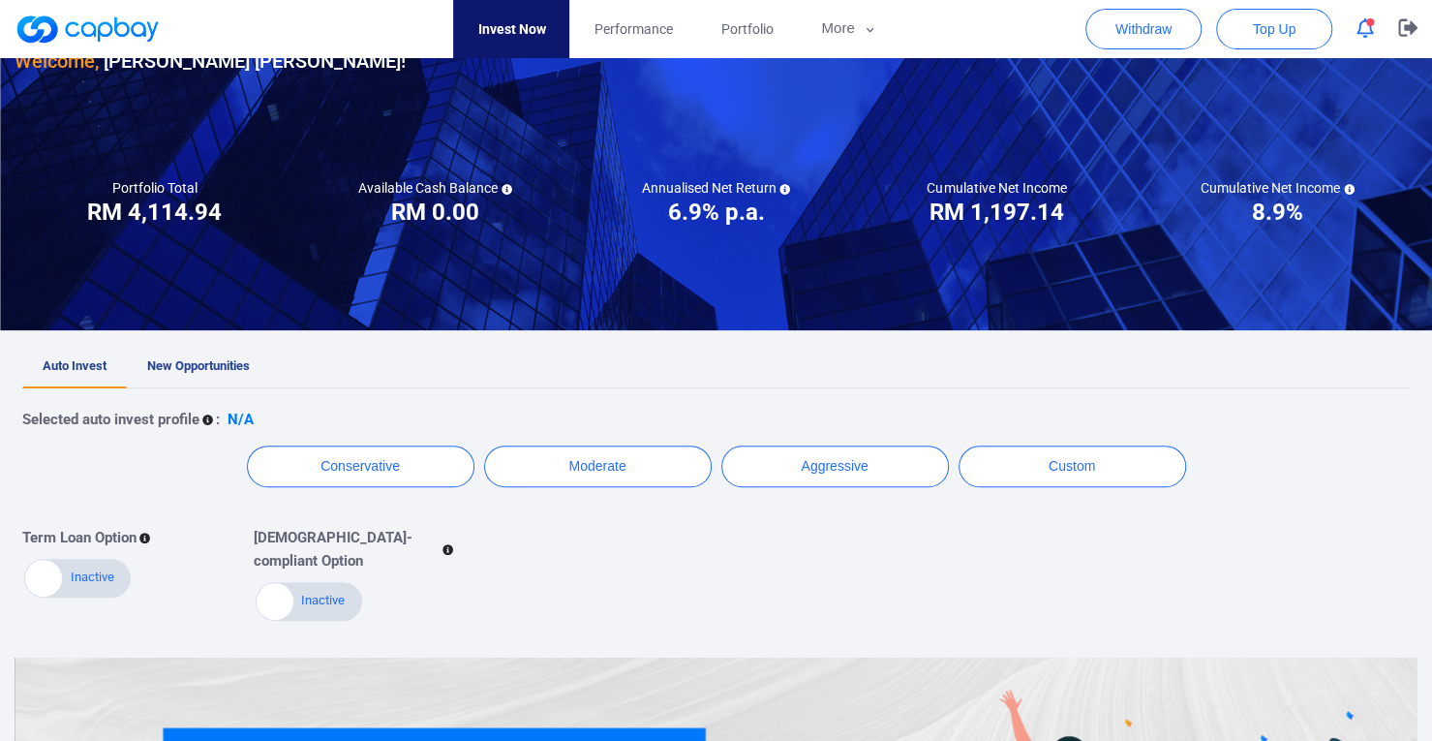
scroll to position [15, 0]
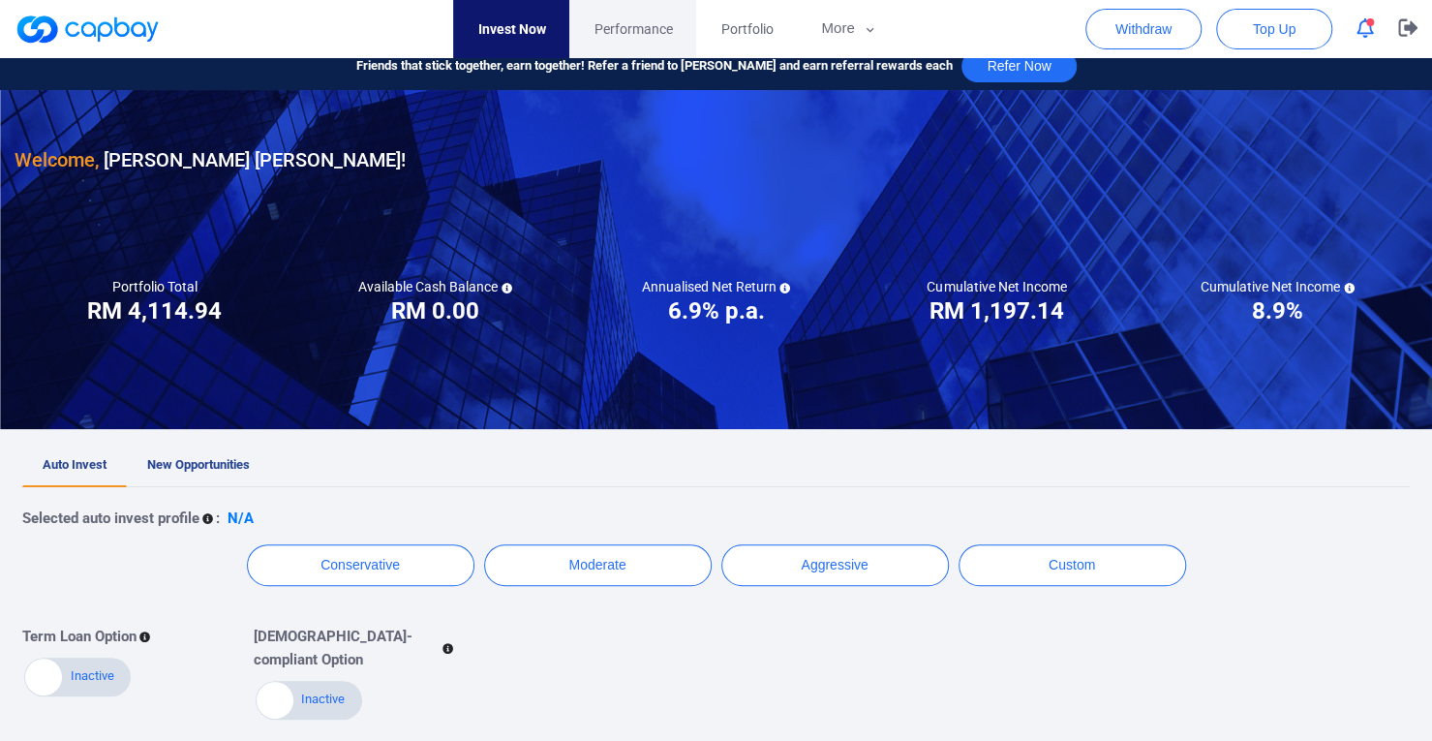
click at [654, 30] on span "Performance" at bounding box center [632, 28] width 78 height 21
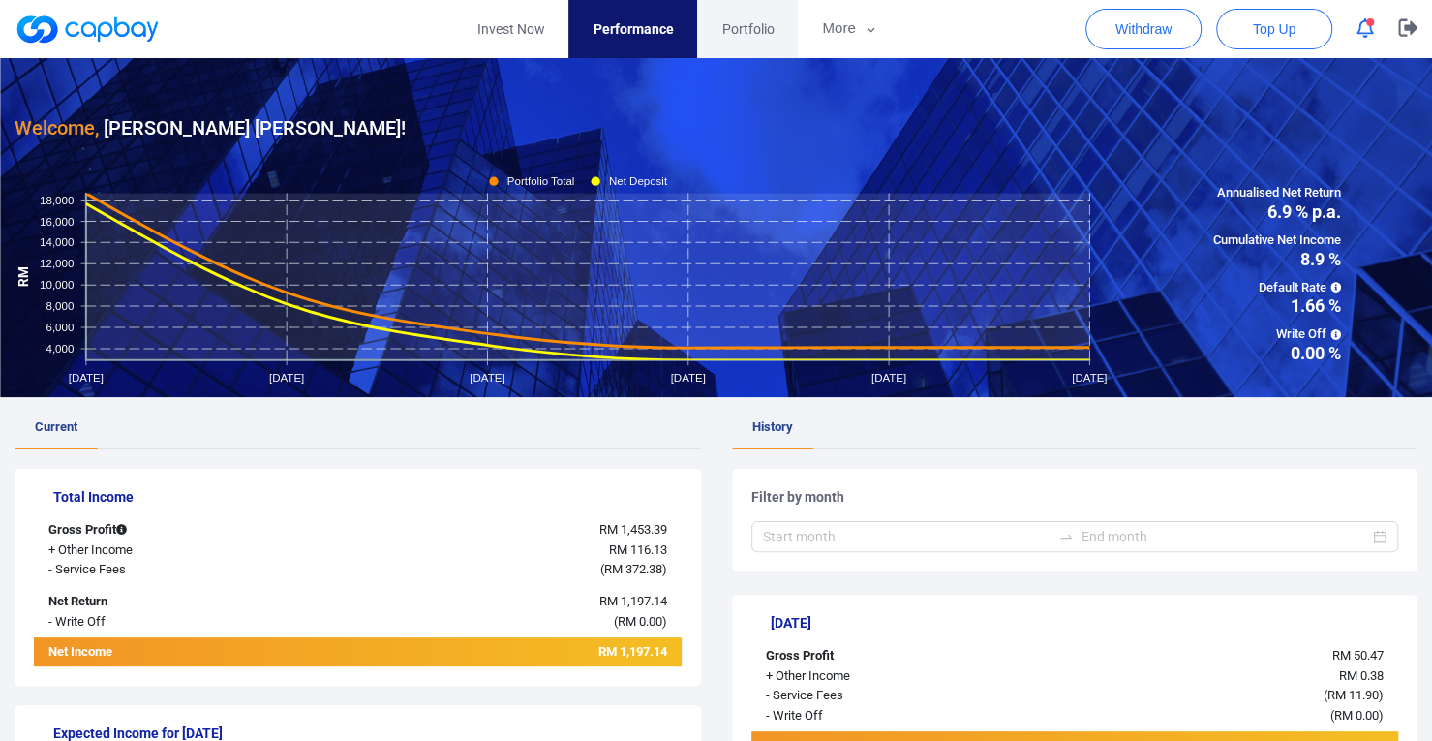
click at [745, 38] on span "Portfolio" at bounding box center [747, 28] width 52 height 21
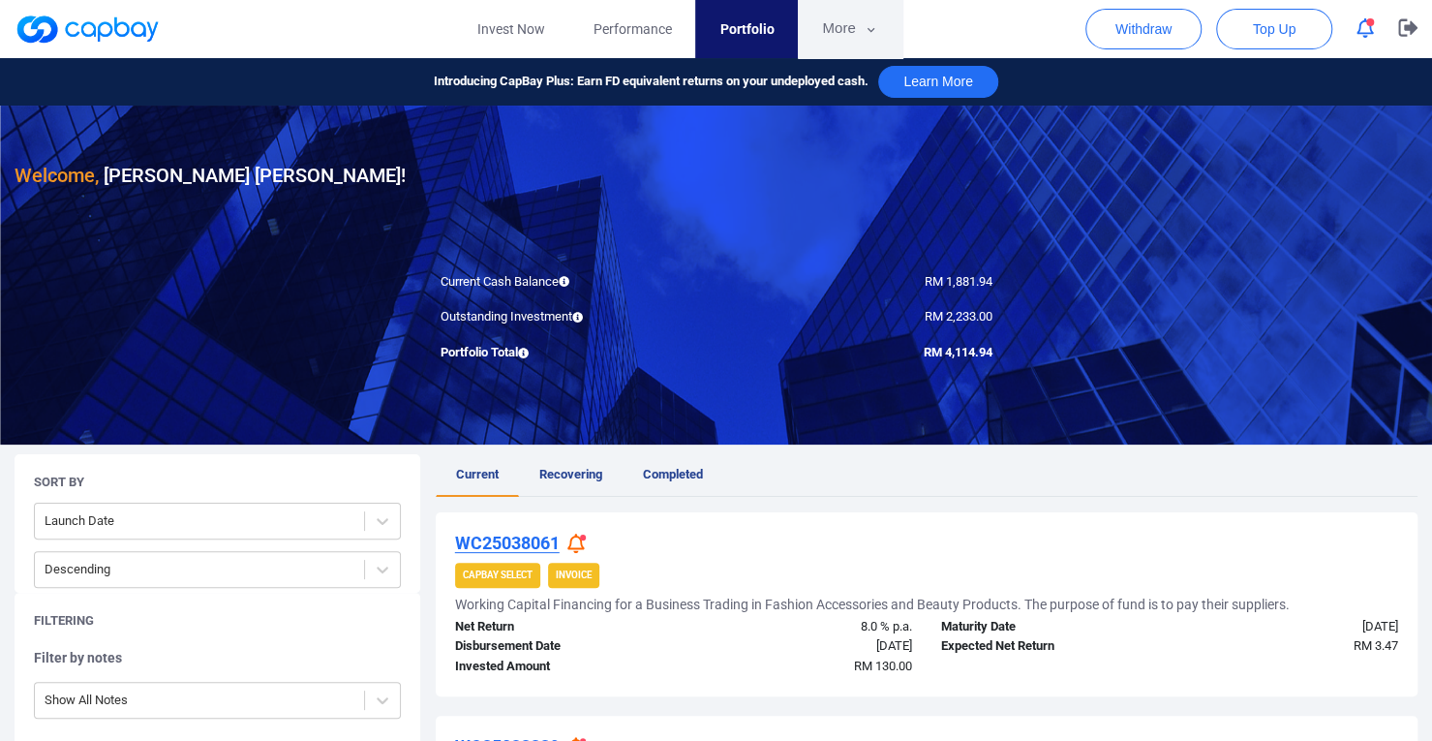
click at [838, 28] on button "More" at bounding box center [850, 29] width 104 height 58
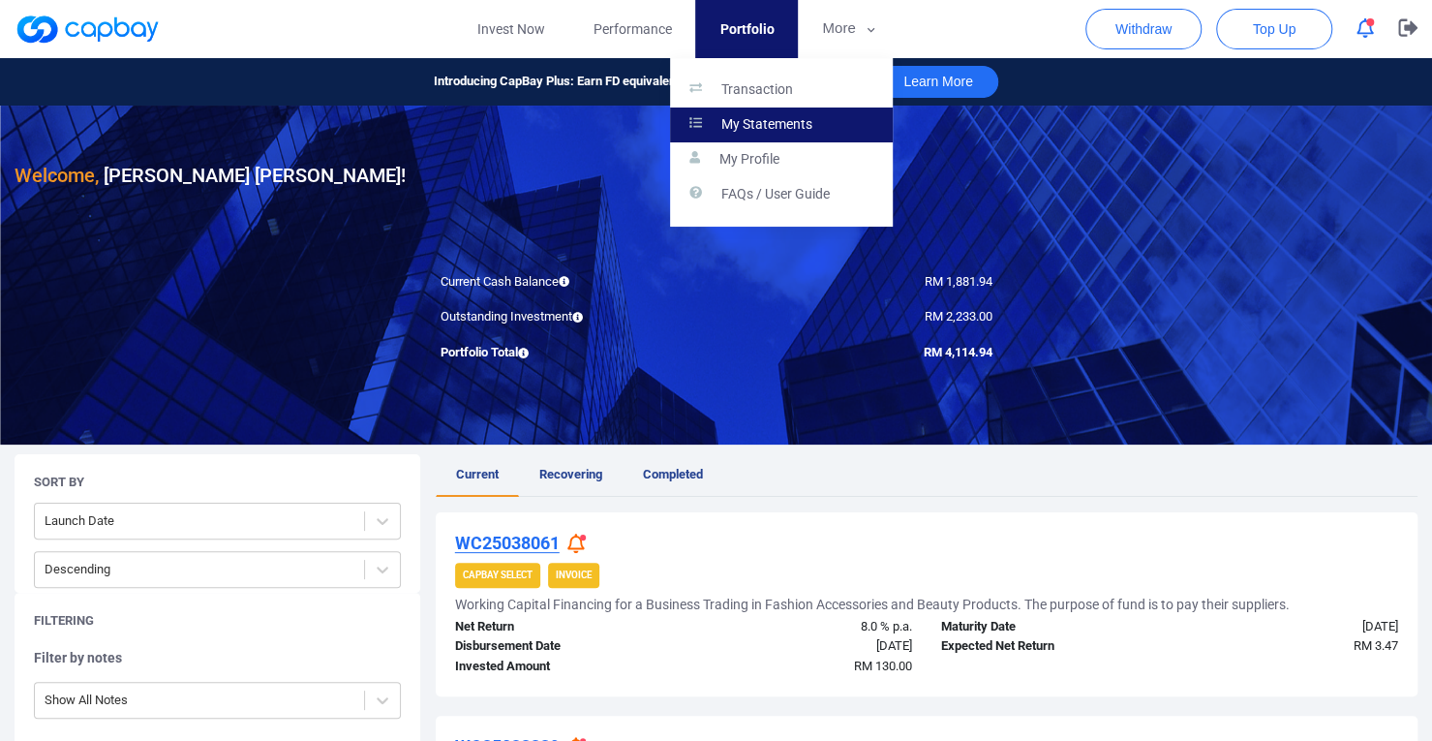
click at [807, 126] on p "My Statements" at bounding box center [766, 124] width 91 height 17
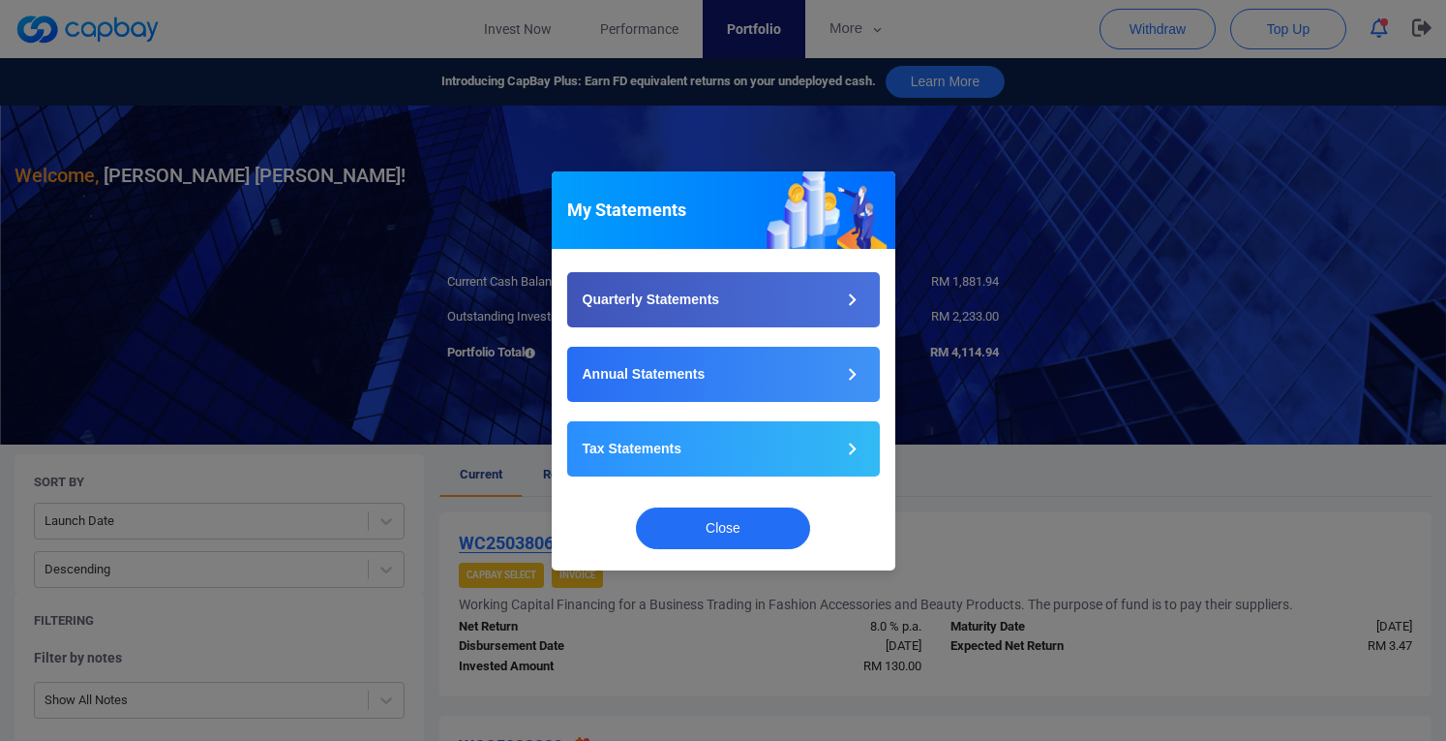
click at [866, 23] on div "My Statements Quarterly Statements Annual Statements Tax Statements Close" at bounding box center [723, 370] width 1446 height 741
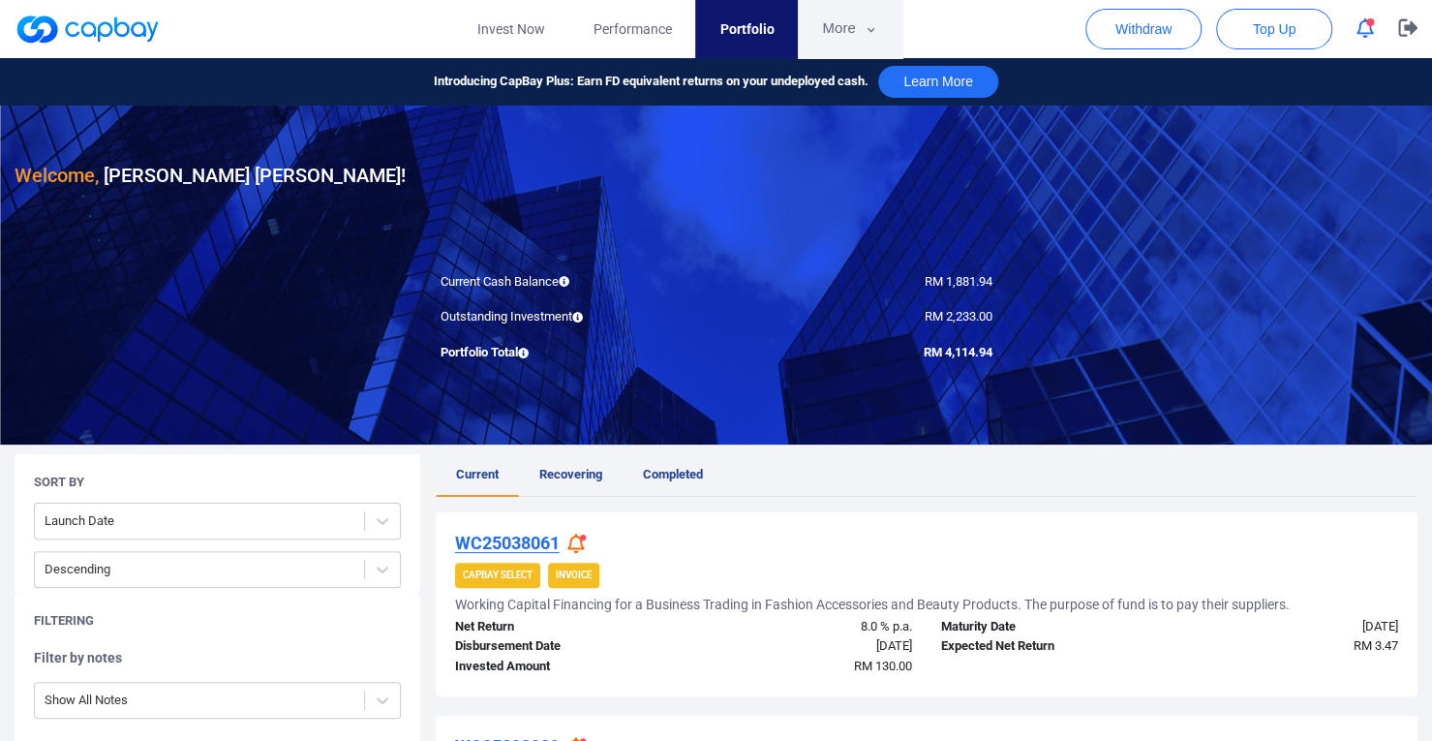
click at [852, 28] on button "More" at bounding box center [850, 29] width 104 height 58
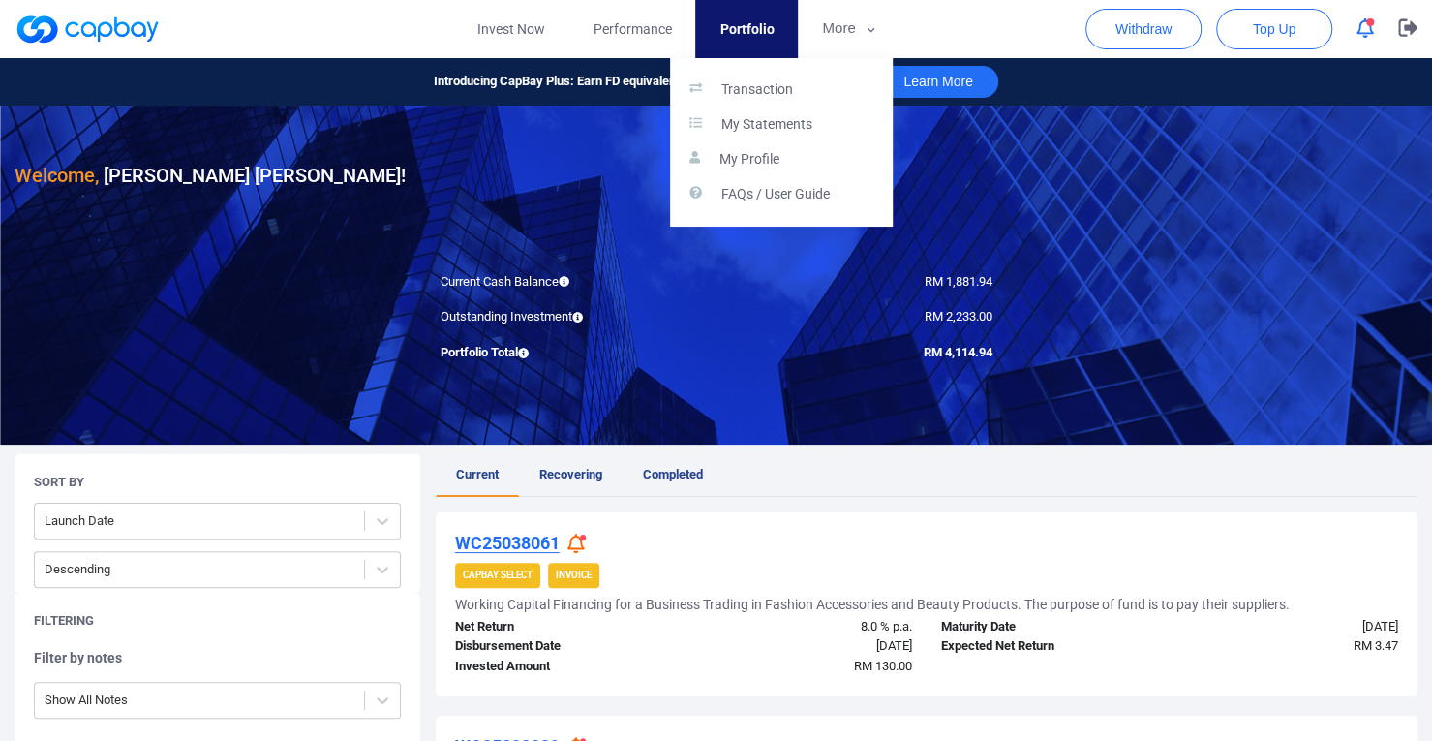
click at [536, 25] on button "button" at bounding box center [716, 370] width 1432 height 741
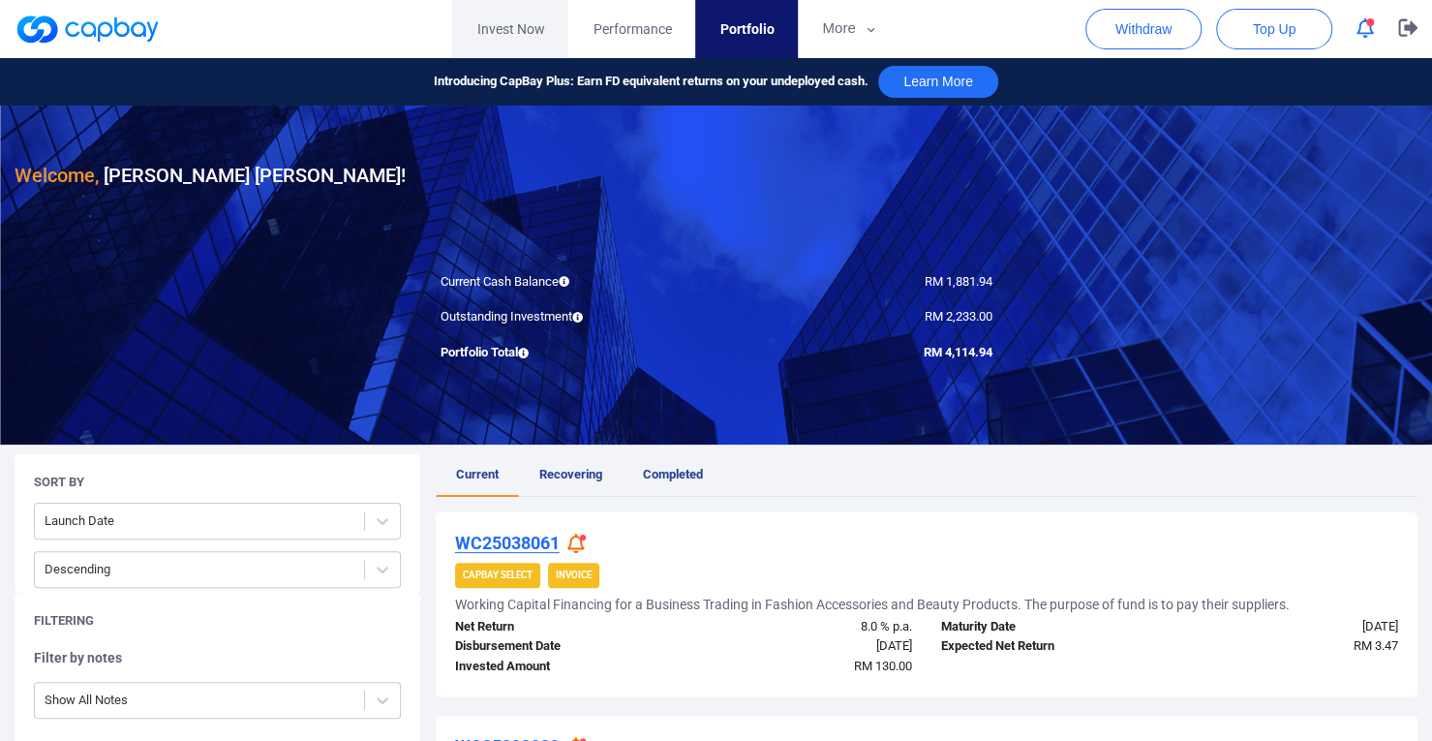
click at [542, 27] on link "Invest Now" at bounding box center [510, 29] width 116 height 58
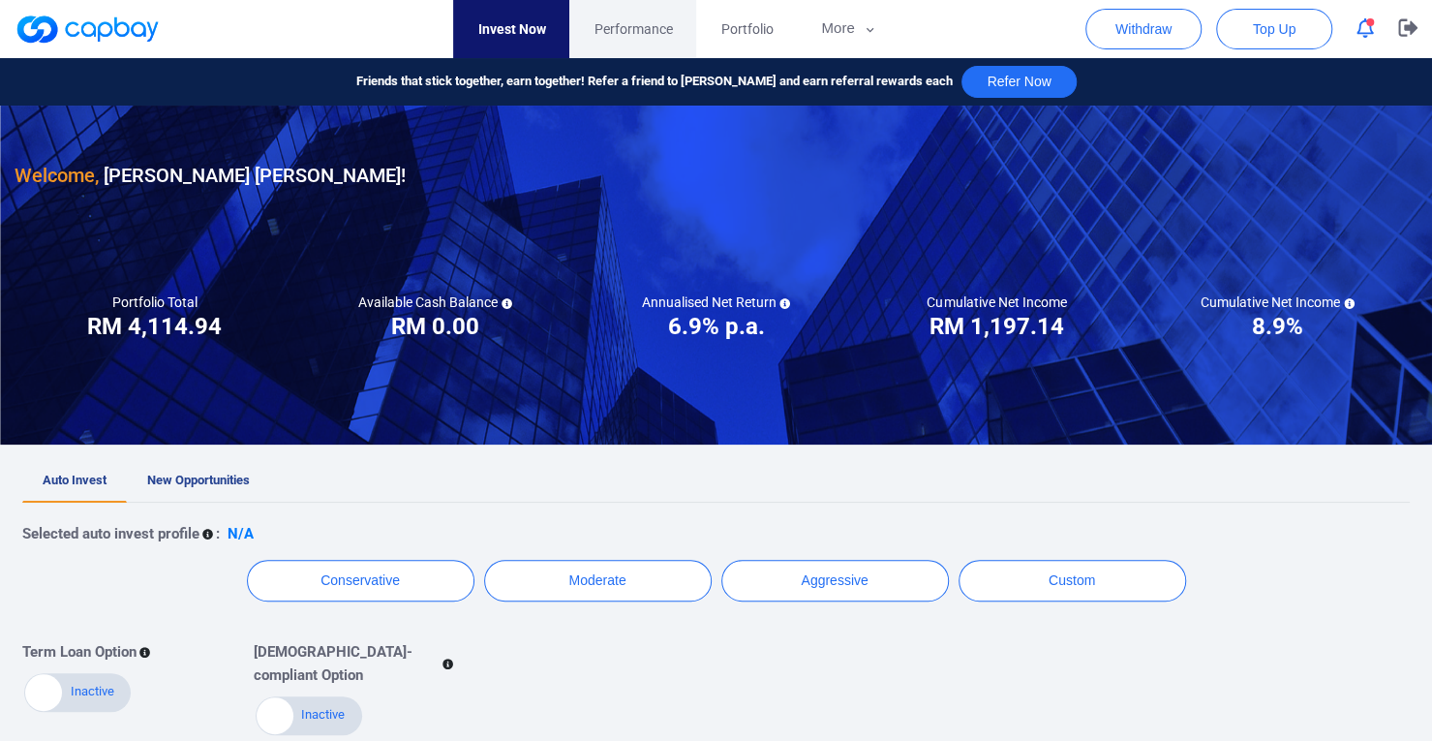
click at [646, 31] on span "Performance" at bounding box center [632, 28] width 78 height 21
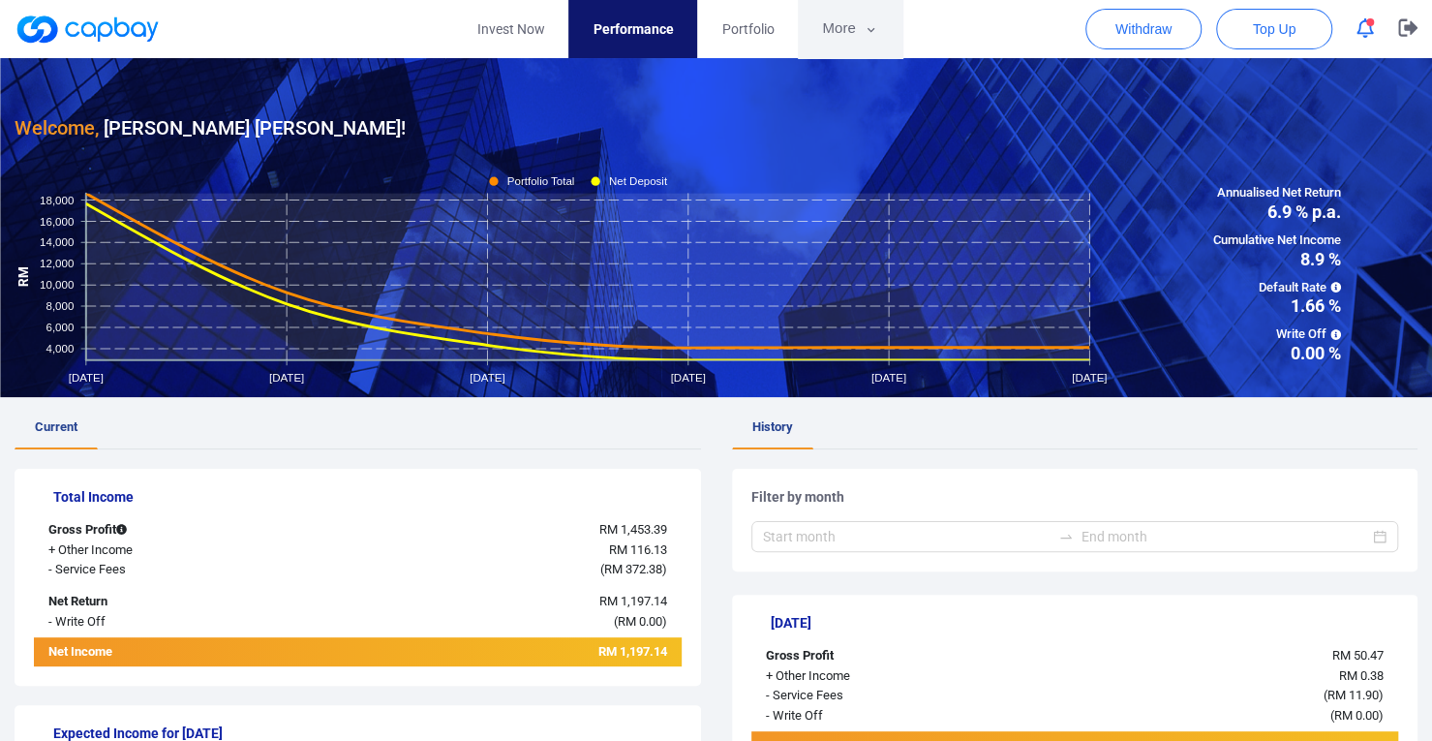
click at [854, 32] on button "More" at bounding box center [850, 29] width 104 height 58
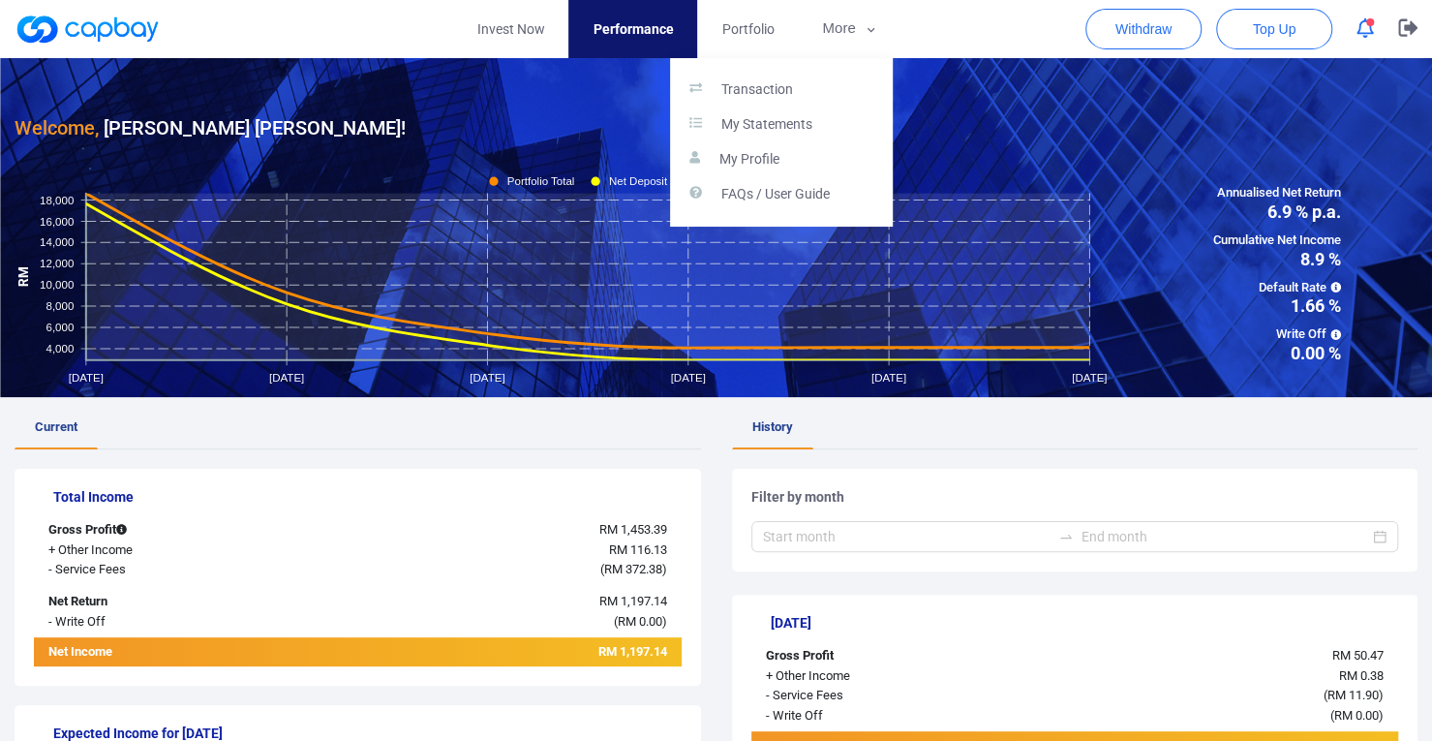
click at [650, 34] on button "button" at bounding box center [716, 370] width 1432 height 741
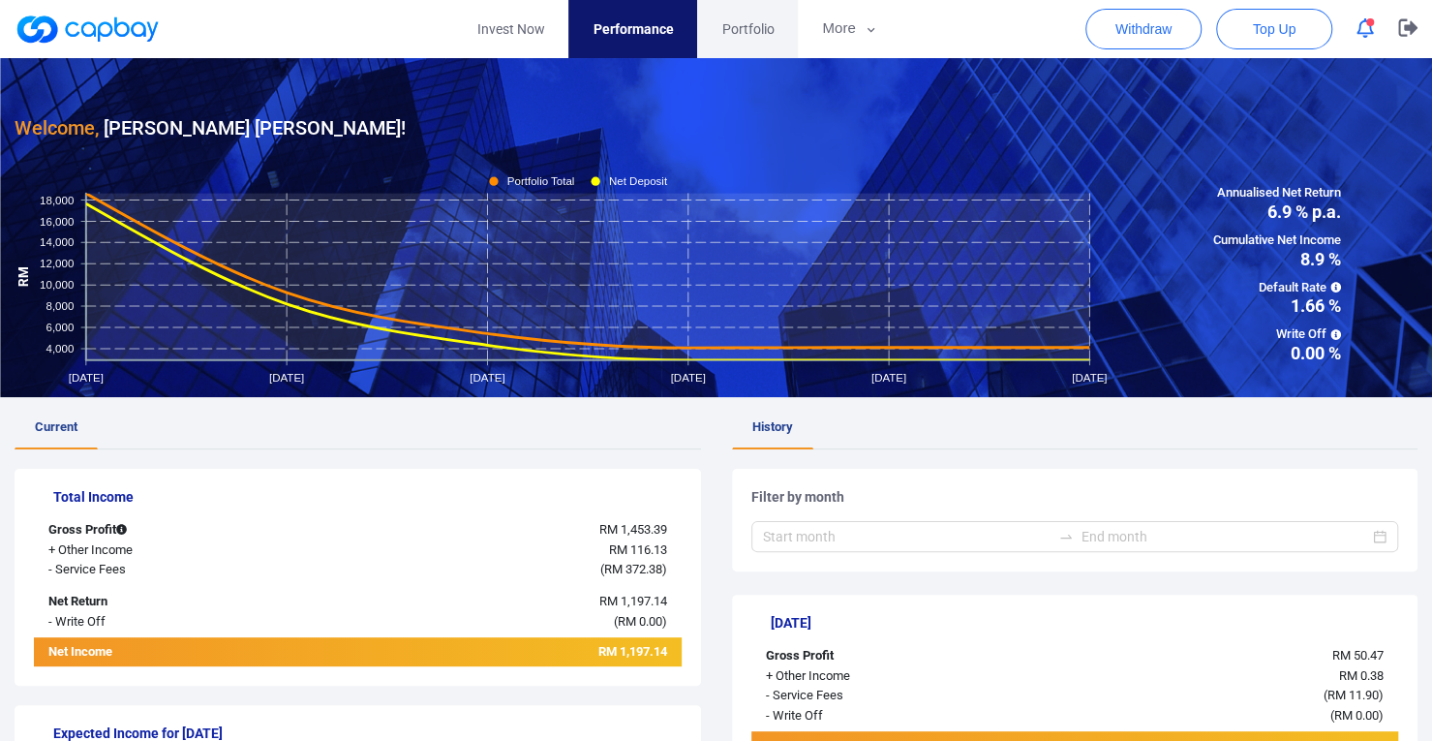
click at [769, 42] on link "Portfolio" at bounding box center [747, 29] width 101 height 58
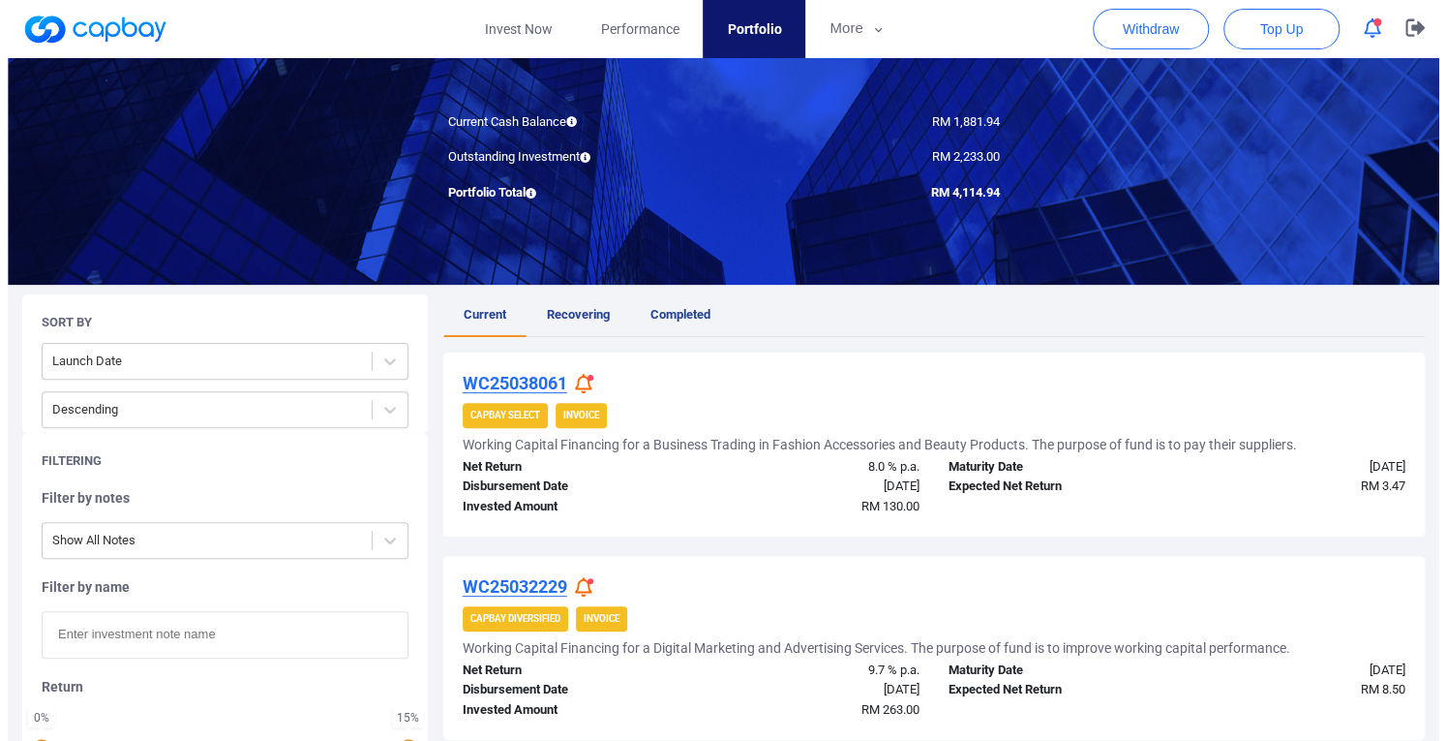
scroll to position [97, 0]
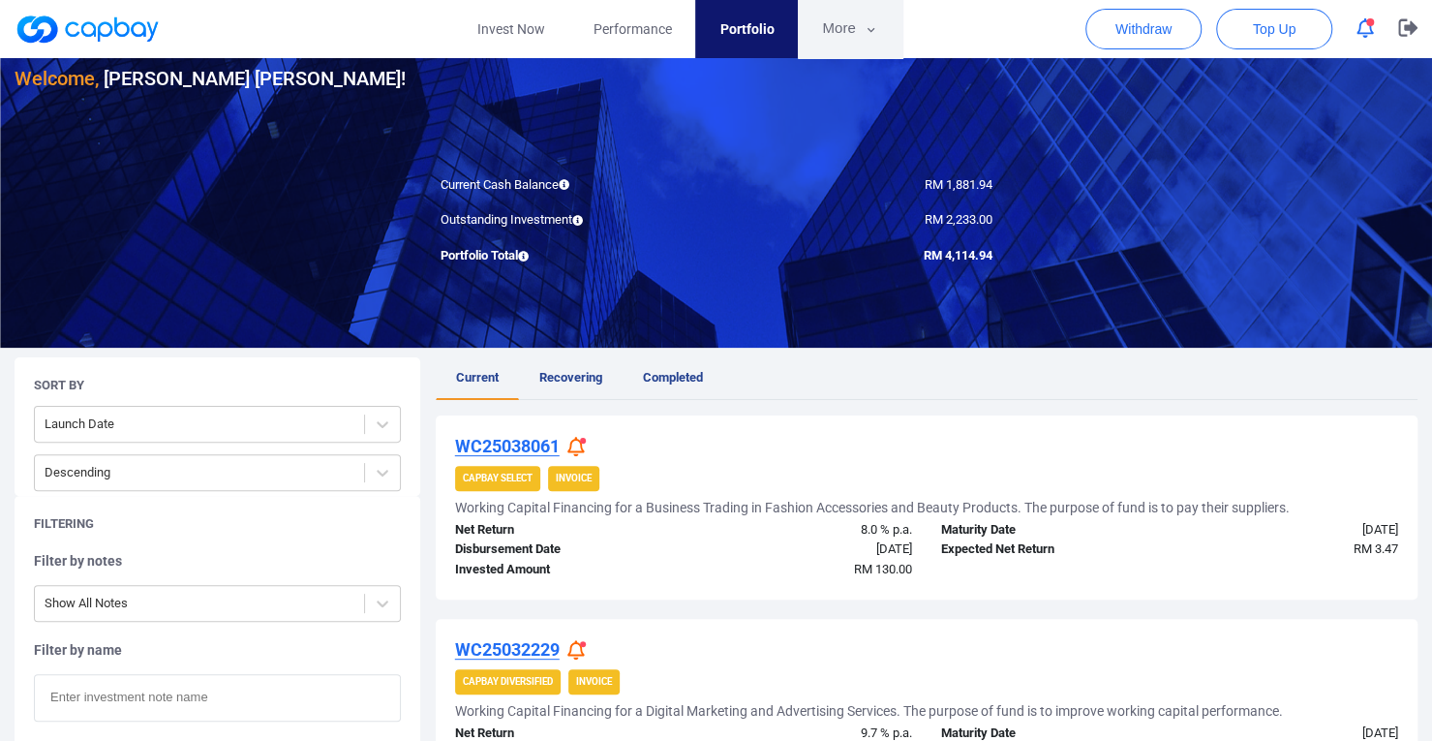
click at [855, 25] on button "More" at bounding box center [850, 29] width 104 height 58
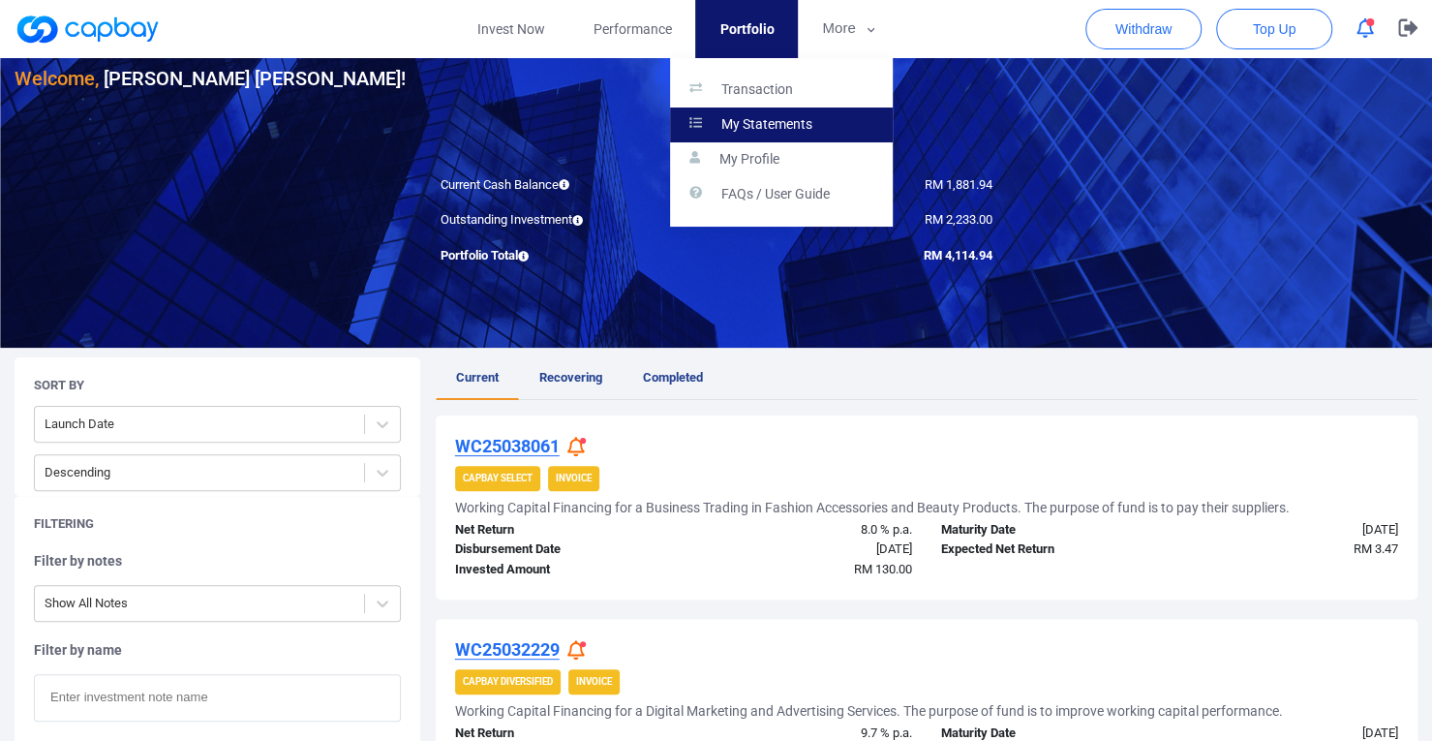
click at [797, 116] on p "My Statements" at bounding box center [766, 124] width 91 height 17
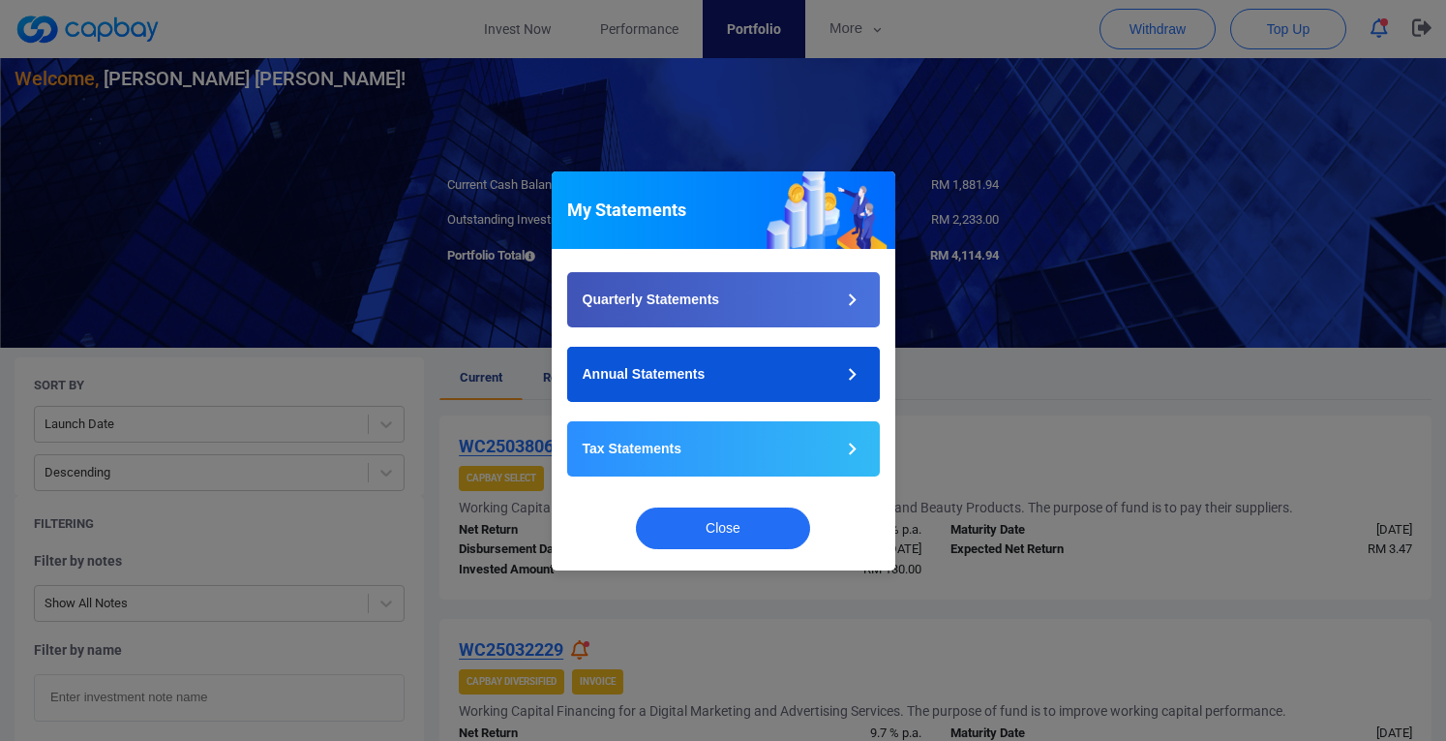
click at [636, 388] on button "Annual Statements" at bounding box center [723, 374] width 313 height 55
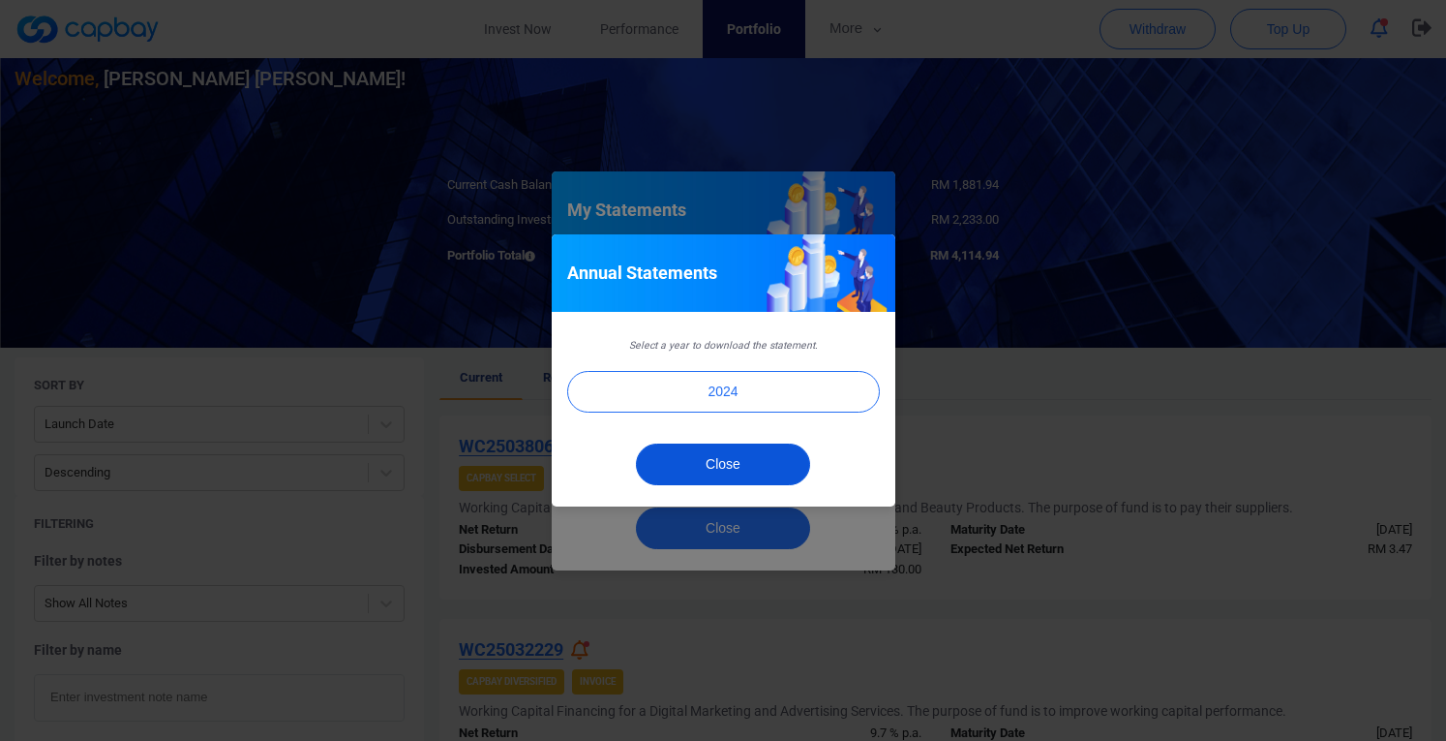
click at [707, 454] on button "Close" at bounding box center [723, 464] width 174 height 42
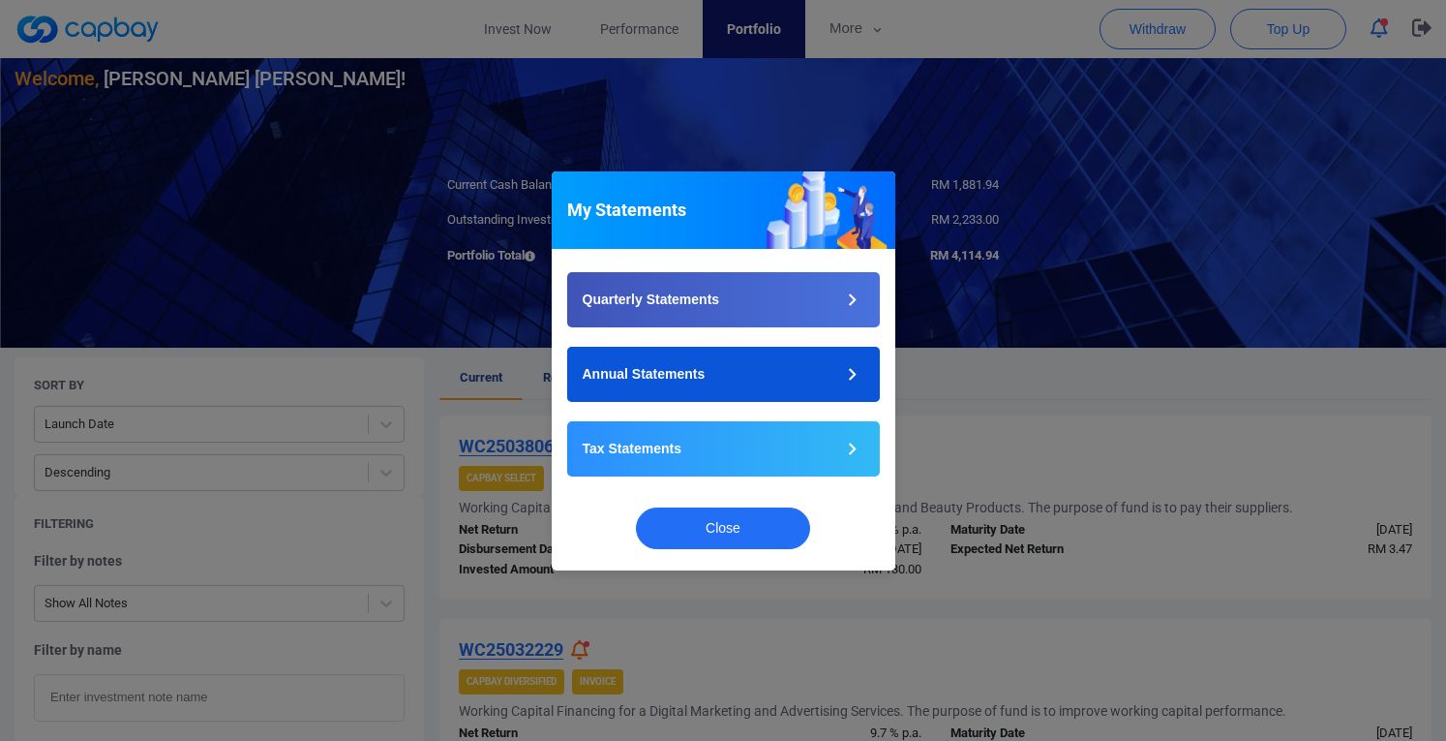
click at [702, 388] on button "Annual Statements" at bounding box center [723, 374] width 313 height 55
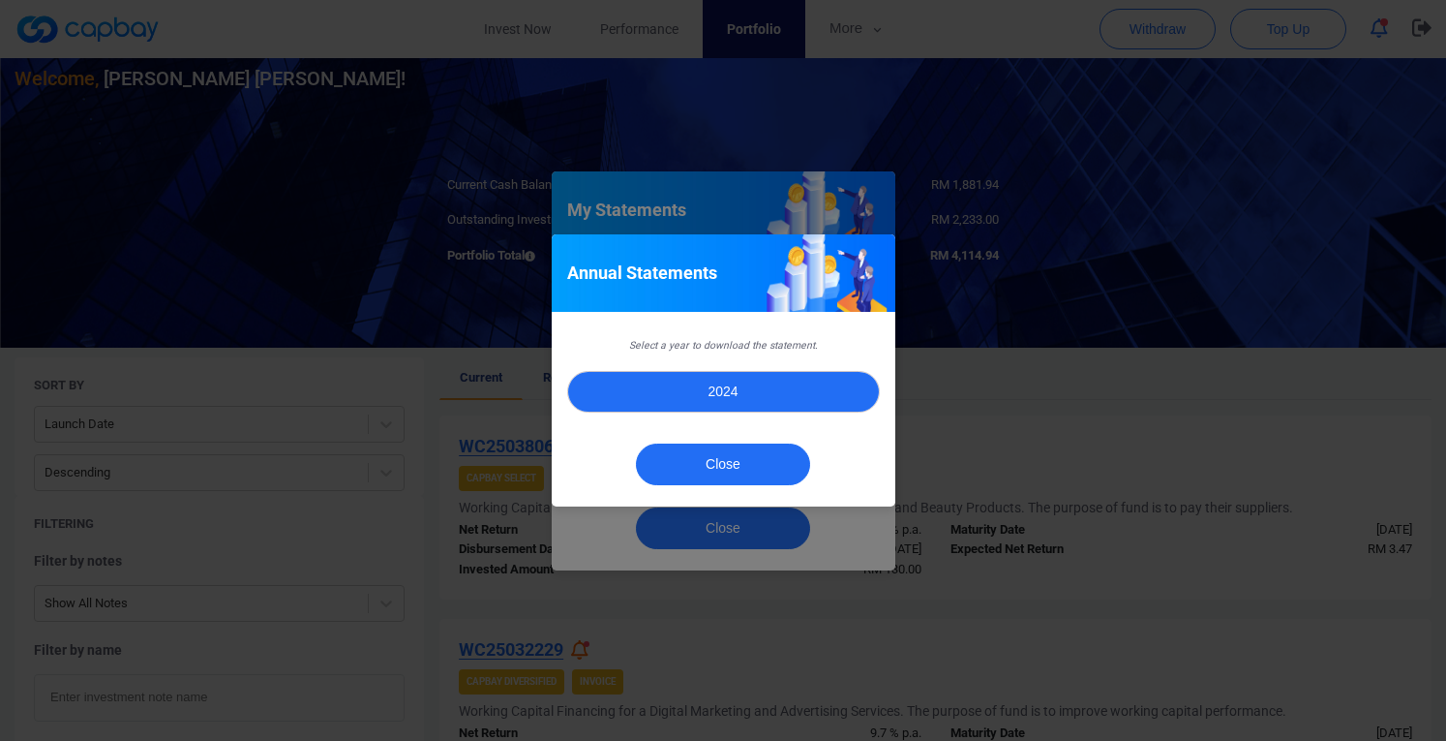
click at [798, 398] on button "2024" at bounding box center [723, 392] width 313 height 42
click at [707, 393] on button "2024" at bounding box center [723, 392] width 313 height 42
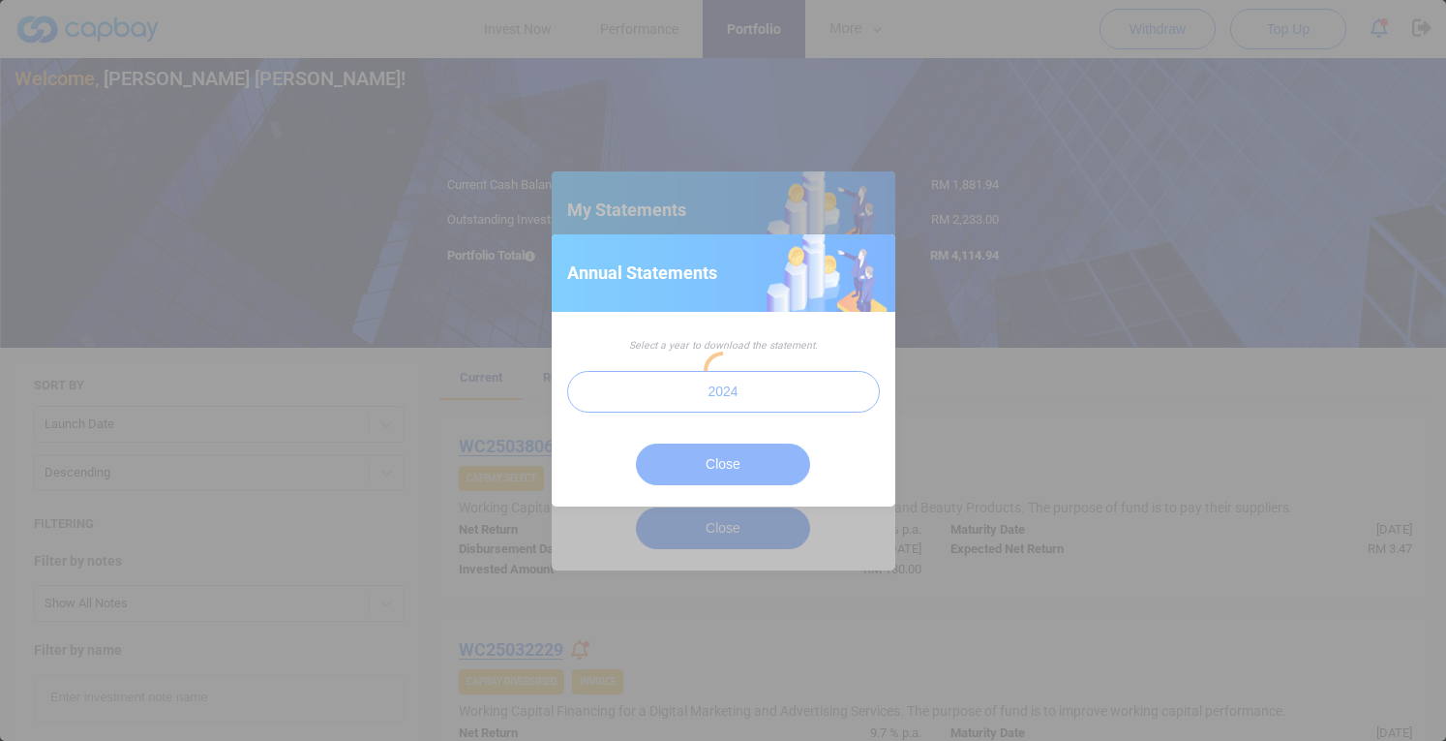
click at [854, 384] on div at bounding box center [723, 370] width 1446 height 741
click at [883, 382] on div at bounding box center [723, 370] width 1446 height 741
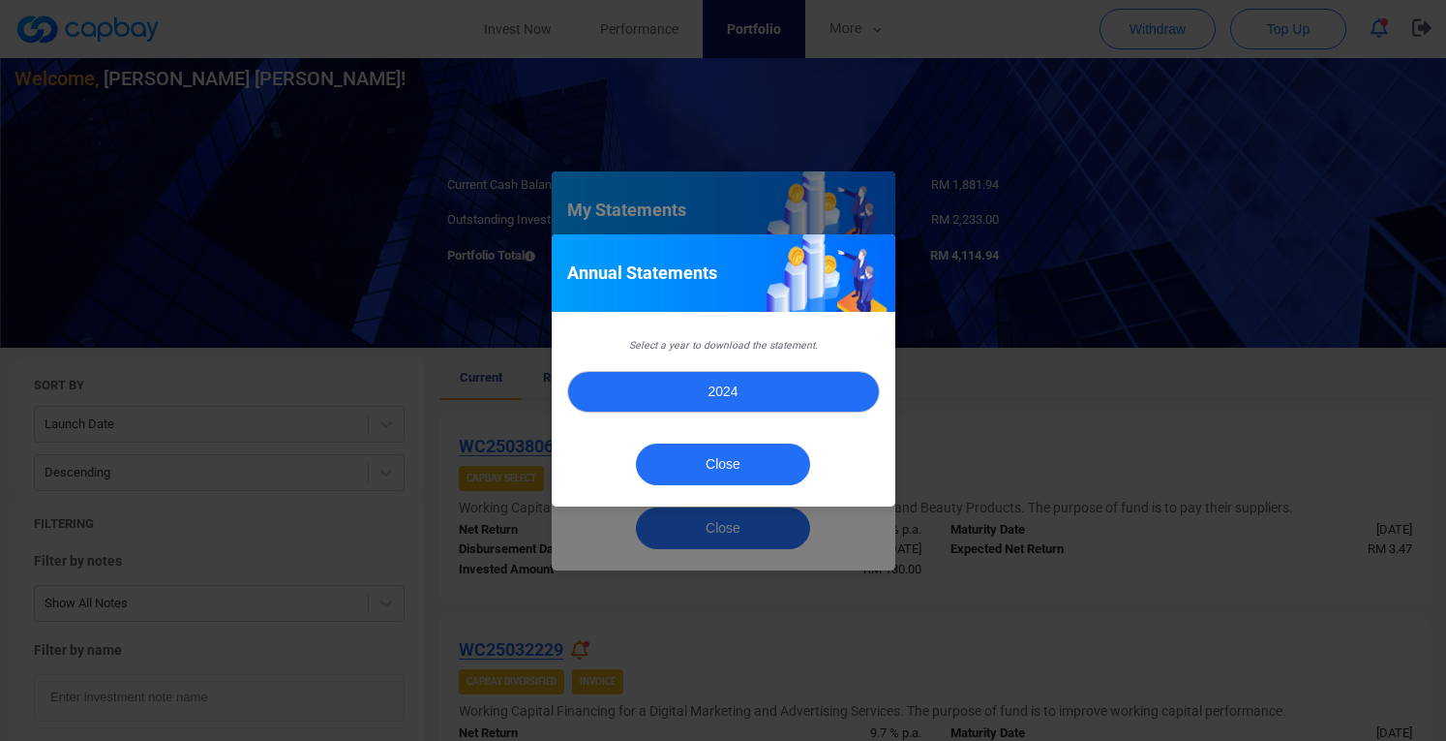
click at [707, 400] on button "2024" at bounding box center [723, 392] width 313 height 42
